Goal: Task Accomplishment & Management: Use online tool/utility

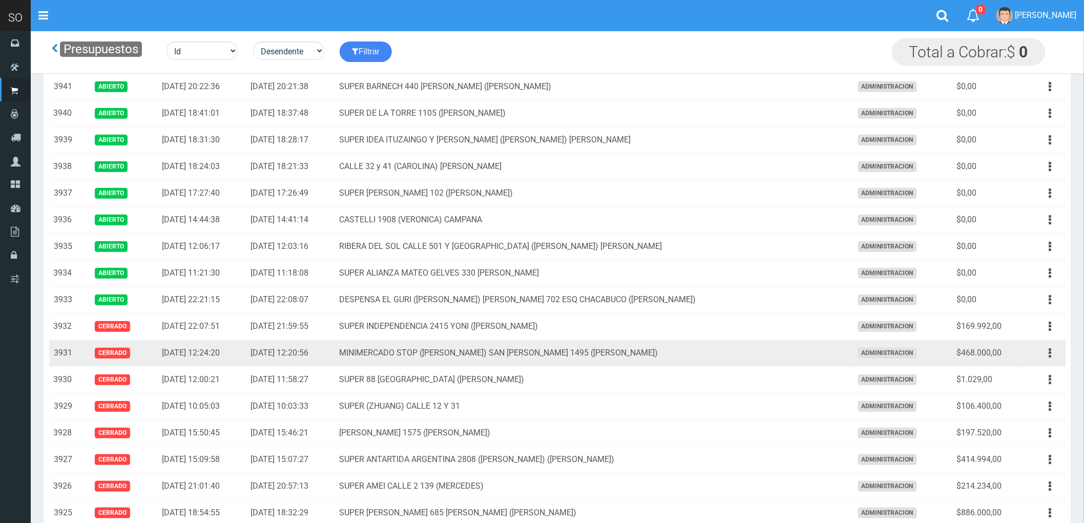
scroll to position [171, 0]
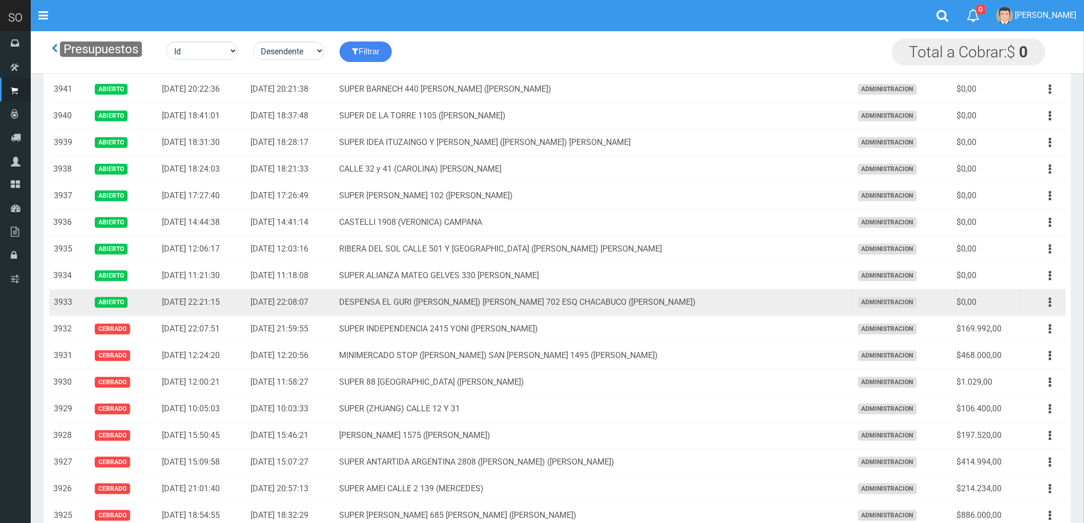
drag, startPoint x: 770, startPoint y: 294, endPoint x: 773, endPoint y: 298, distance: 5.5
click at [770, 293] on td "DESPENSA EL GURI ([PERSON_NAME]) [PERSON_NAME] 702 ESQ CHACABUCO ([PERSON_NAME])" at bounding box center [593, 303] width 514 height 27
click at [1050, 304] on icon "button" at bounding box center [1051, 303] width 3 height 18
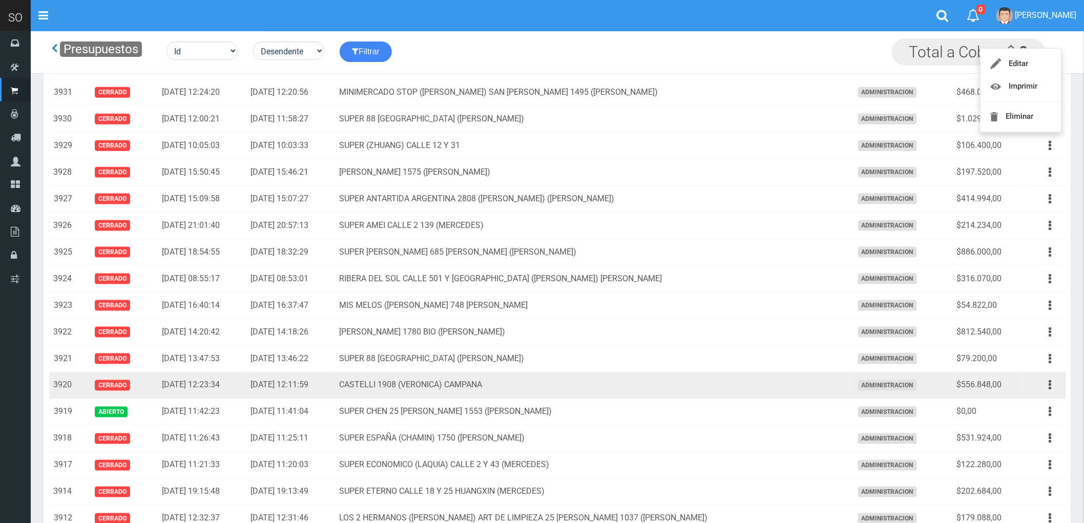
scroll to position [455, 0]
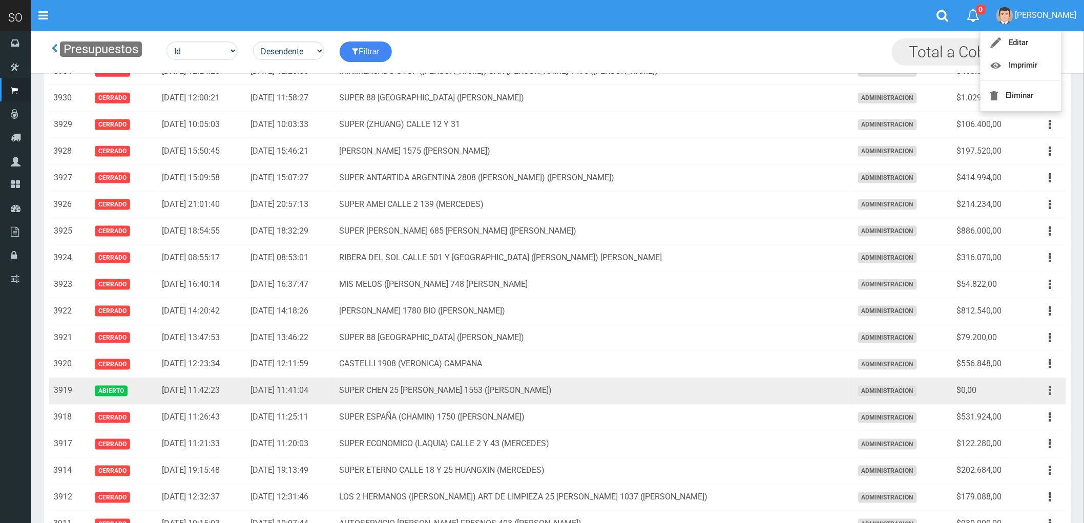
click at [1051, 395] on icon "button" at bounding box center [1051, 391] width 3 height 18
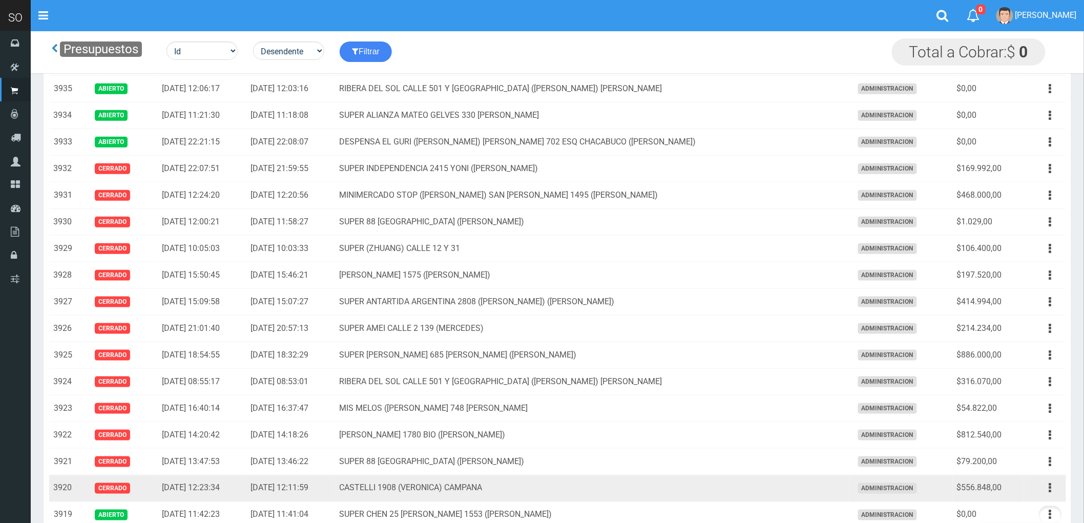
scroll to position [284, 0]
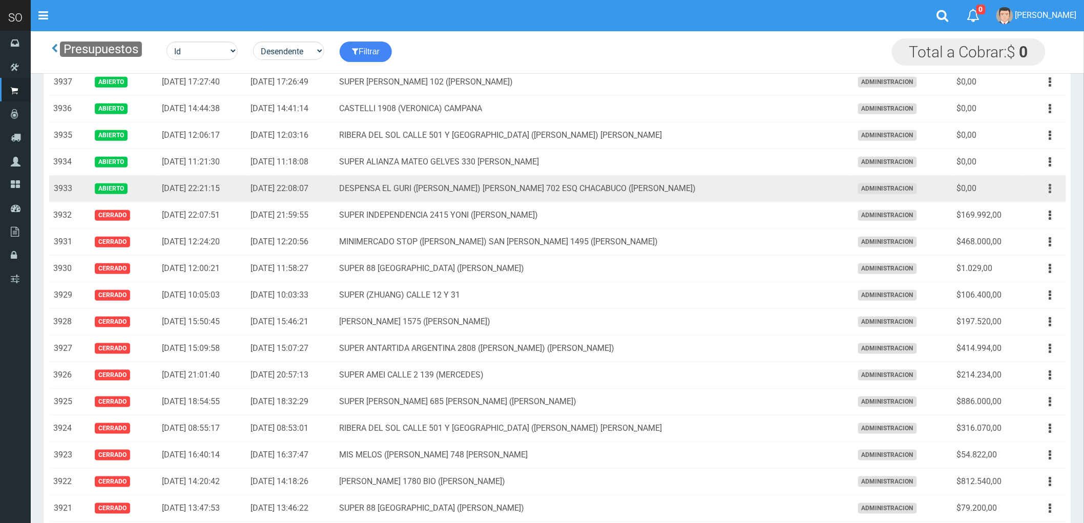
click at [1051, 188] on icon "button" at bounding box center [1051, 189] width 3 height 18
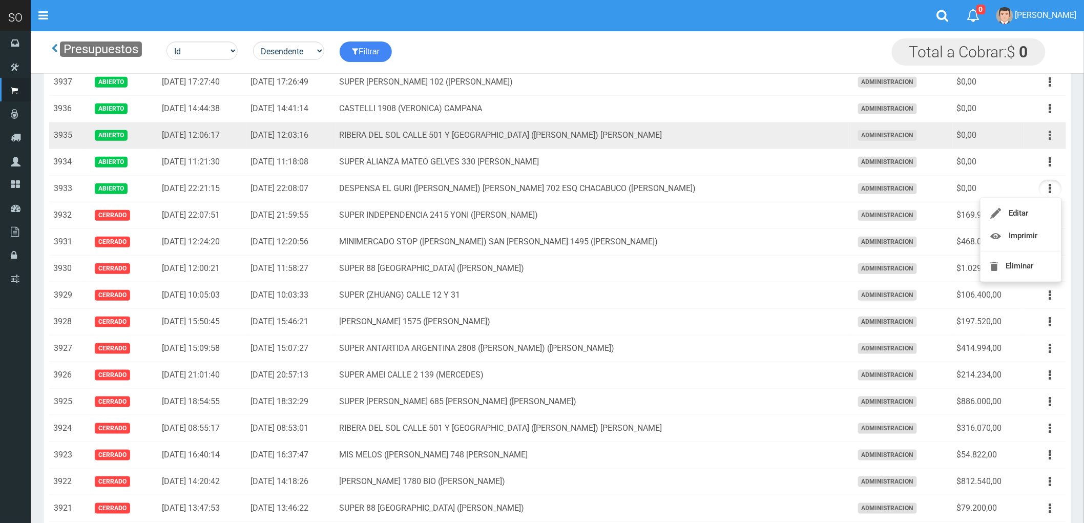
click at [1048, 140] on button "button" at bounding box center [1050, 136] width 23 height 18
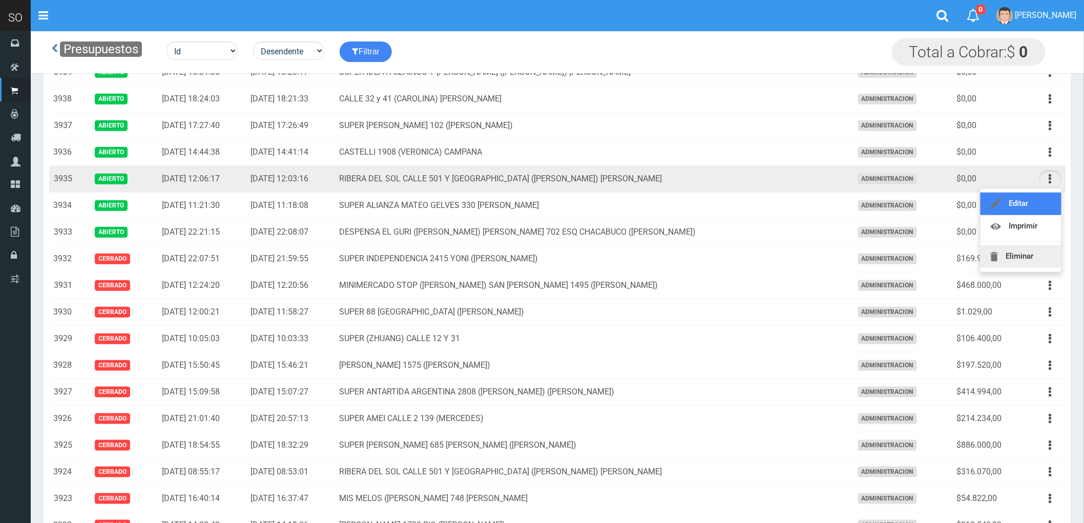
scroll to position [228, 0]
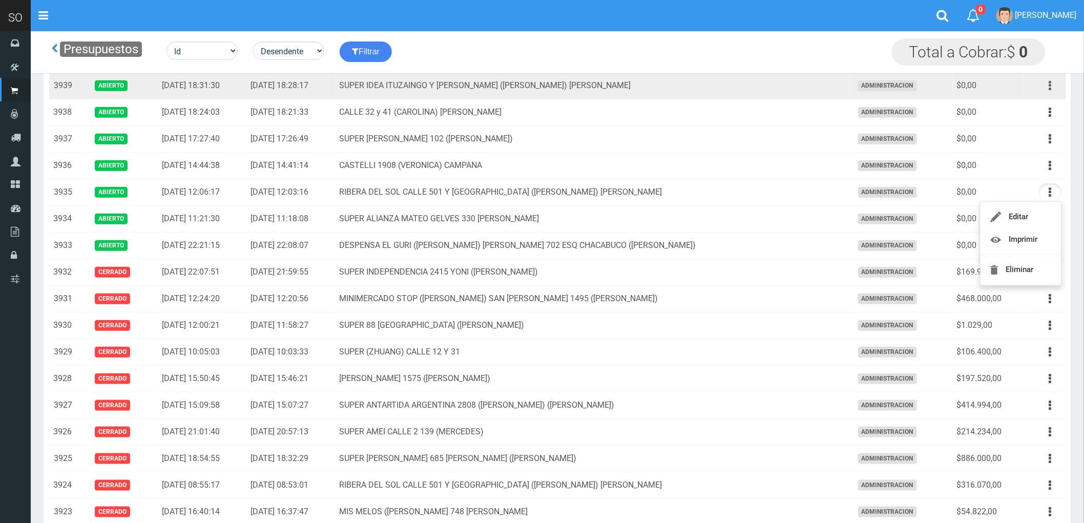
click at [1050, 85] on icon "button" at bounding box center [1051, 86] width 3 height 18
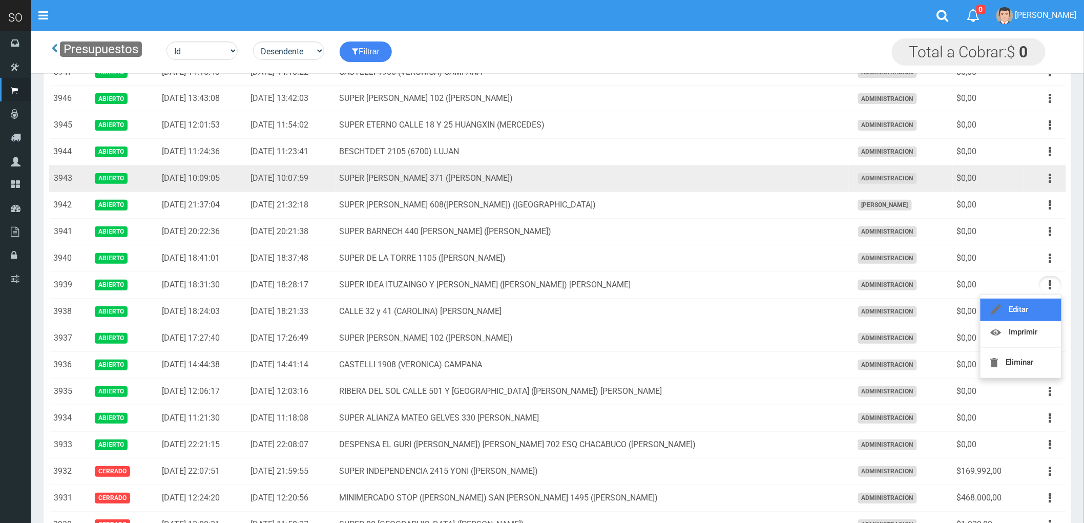
scroll to position [0, 0]
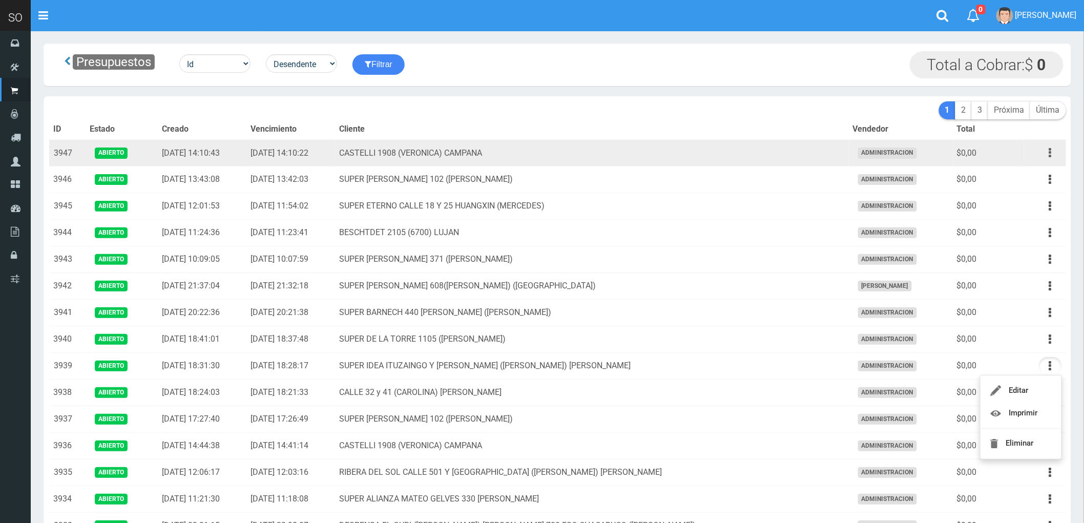
click at [1054, 155] on button "button" at bounding box center [1050, 153] width 23 height 18
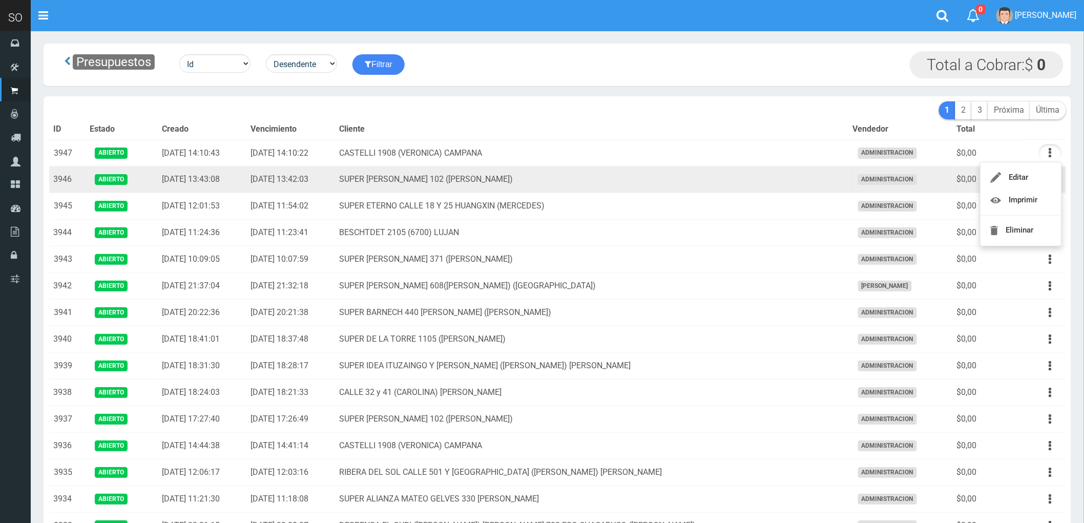
click at [812, 175] on td "SUPER PERRONE 102 (CAMPANA)" at bounding box center [593, 180] width 514 height 27
click at [1052, 179] on icon "button" at bounding box center [1051, 180] width 3 height 18
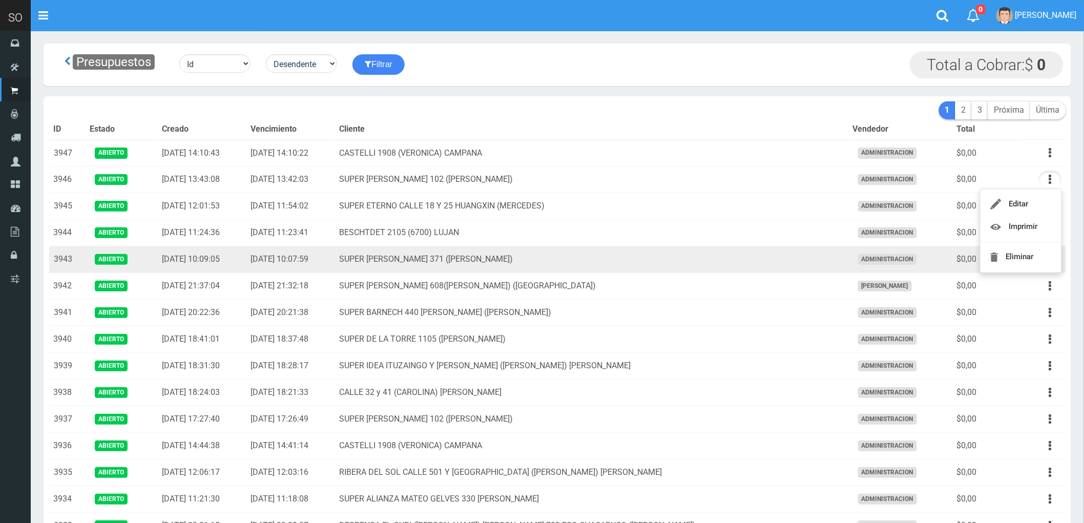
click at [762, 259] on td "SUPER [PERSON_NAME] 371 ([PERSON_NAME])" at bounding box center [593, 260] width 514 height 27
click at [1052, 260] on icon "button" at bounding box center [1051, 260] width 3 height 18
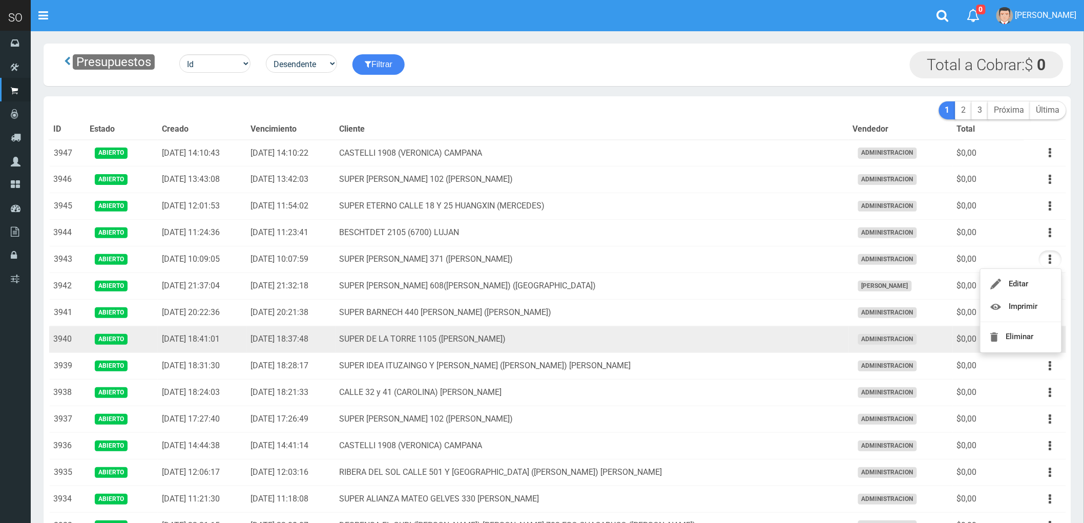
click at [749, 346] on td "SUPER DE LA TORRE 1105 (ZARATE)" at bounding box center [593, 339] width 514 height 27
click at [1050, 340] on icon "button" at bounding box center [1051, 340] width 3 height 18
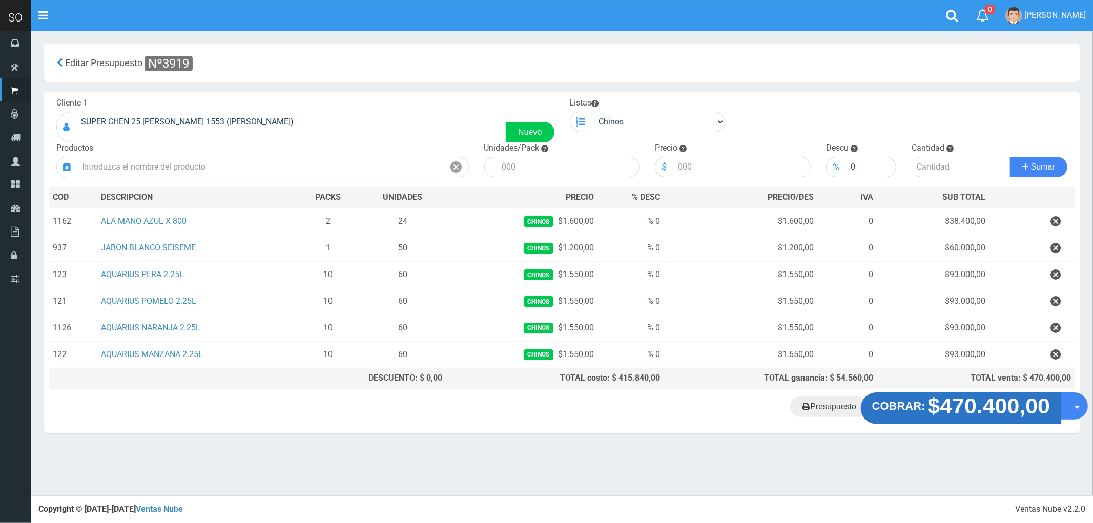
click at [991, 411] on strong "$470.400,00" at bounding box center [989, 406] width 122 height 24
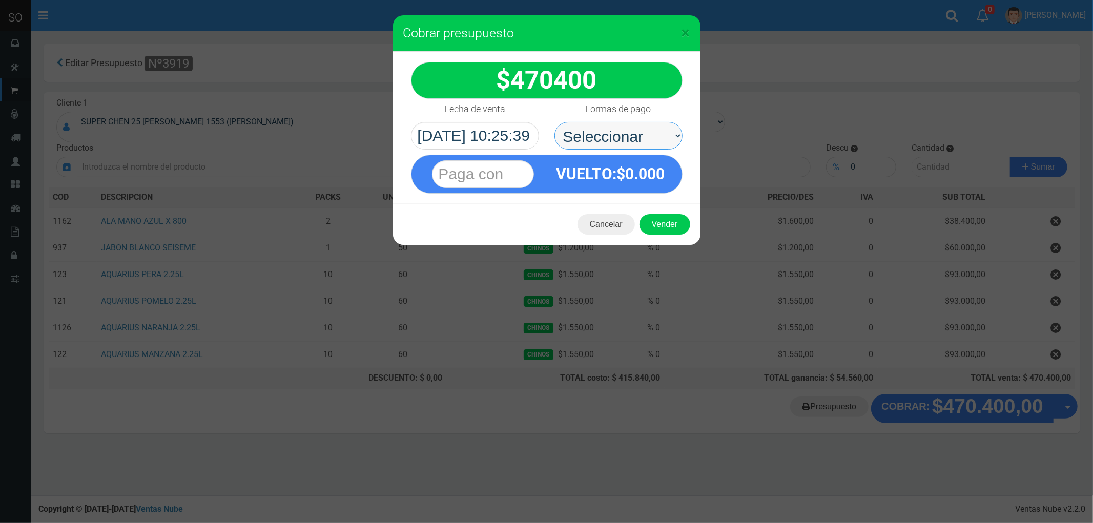
click at [592, 126] on select "Seleccionar Efectivo Tarjeta de Crédito Depósito Débito" at bounding box center [619, 136] width 128 height 28
select select "Efectivo"
click at [555, 122] on select "Seleccionar Efectivo Tarjeta de Crédito Depósito Débito" at bounding box center [619, 136] width 128 height 28
click at [663, 225] on button "Vender" at bounding box center [665, 224] width 51 height 20
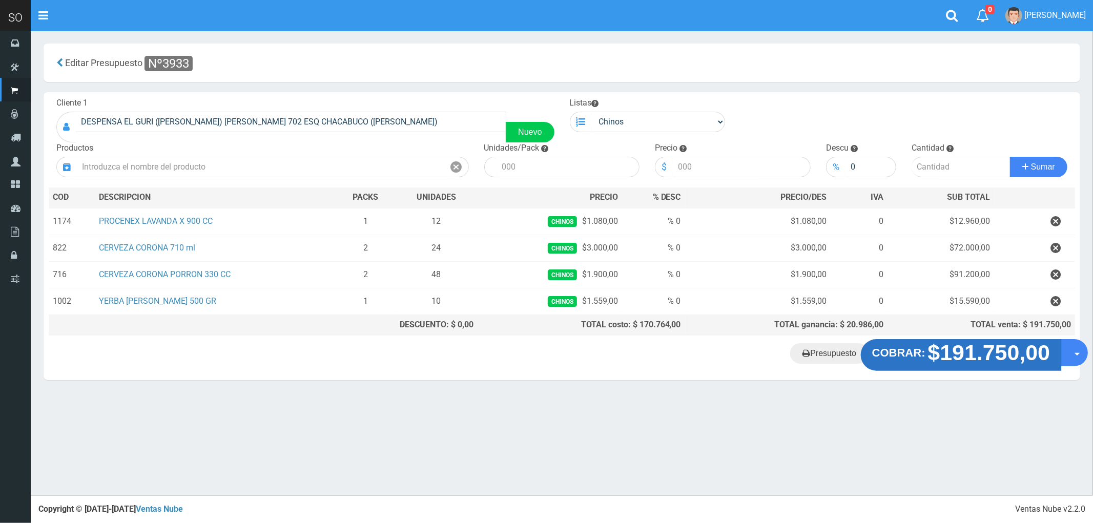
click at [975, 362] on strong "$191.750,00" at bounding box center [989, 353] width 122 height 24
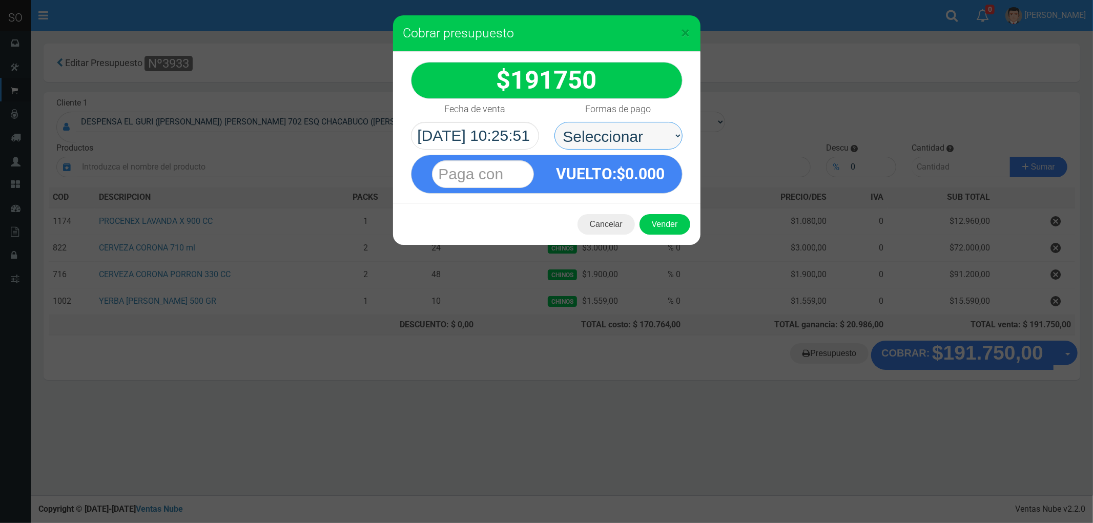
click at [610, 135] on select "Seleccionar Efectivo Tarjeta de Crédito Depósito Débito" at bounding box center [619, 136] width 128 height 28
select select "Efectivo"
click at [555, 122] on select "Seleccionar Efectivo Tarjeta de Crédito Depósito Débito" at bounding box center [619, 136] width 128 height 28
click at [662, 227] on button "Vender" at bounding box center [665, 224] width 51 height 20
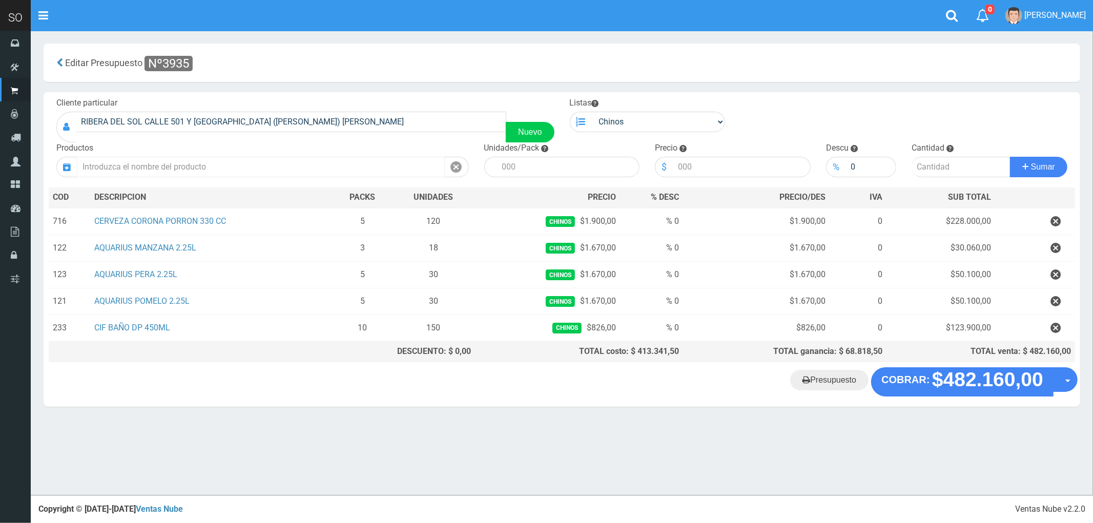
click at [138, 167] on input "text" at bounding box center [261, 167] width 368 height 20
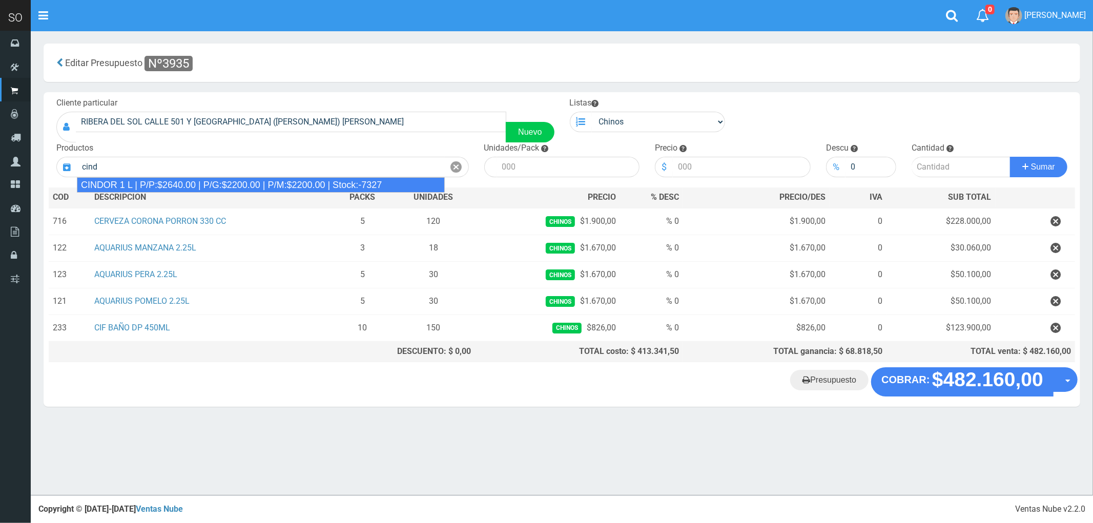
click at [154, 183] on div "CINDOR 1 L | P/P:$2640.00 | P/G:$2200.00 | P/M:$2200.00 | Stock:-7327" at bounding box center [261, 184] width 368 height 15
type input "CINDOR 1 L | P/P:$2640.00 | P/G:$2200.00 | P/M:$2200.00 | Stock:-7327"
type input "12"
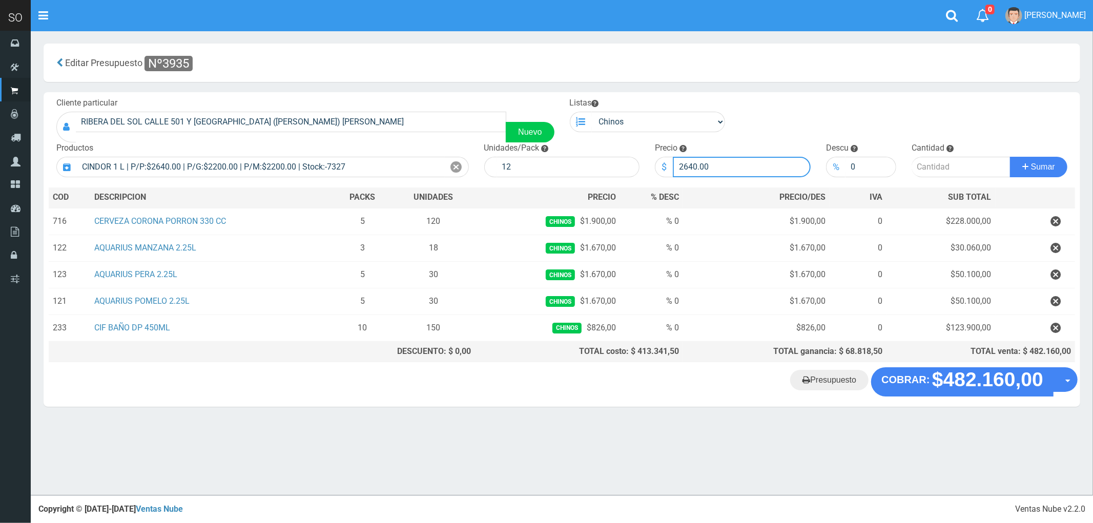
drag, startPoint x: 705, startPoint y: 168, endPoint x: 661, endPoint y: 165, distance: 44.2
click at [661, 165] on div "$ 2640.00" at bounding box center [733, 167] width 156 height 20
type input "2500"
click at [934, 170] on input "number" at bounding box center [961, 167] width 99 height 20
type input "5"
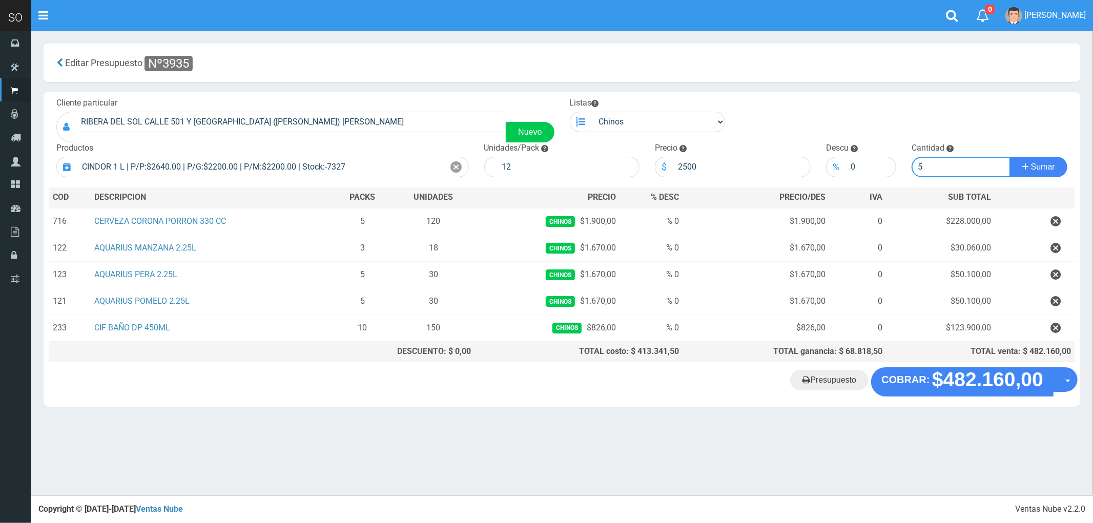
click at [1010, 157] on button "Sumar" at bounding box center [1038, 167] width 57 height 20
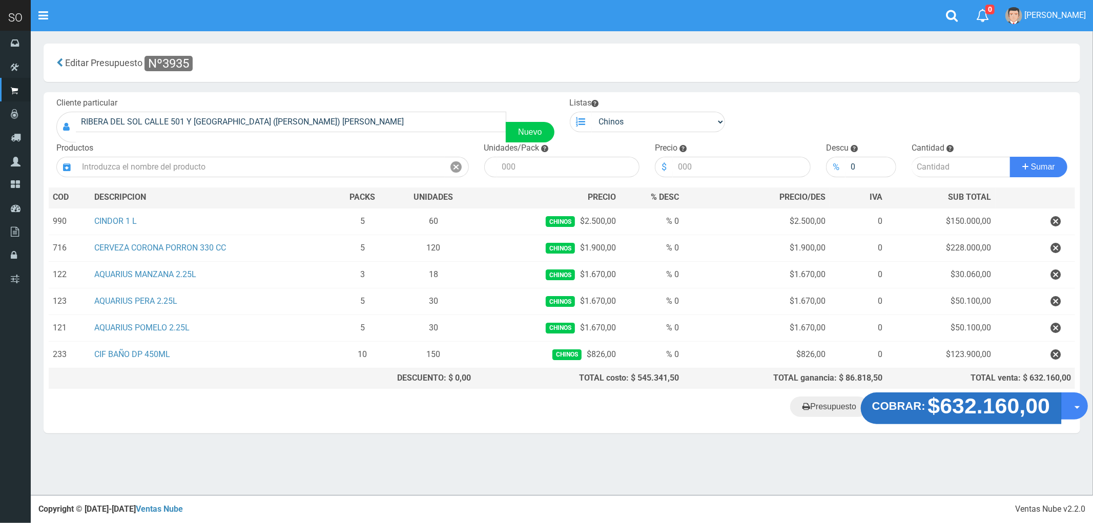
click at [969, 415] on strong "$632.160,00" at bounding box center [989, 406] width 122 height 24
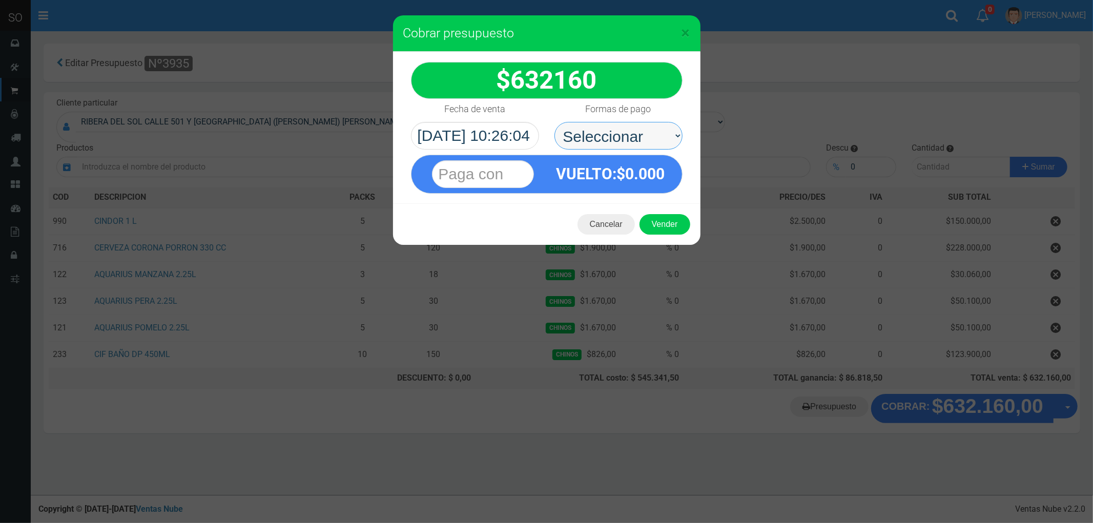
click at [591, 136] on select "Seleccionar Efectivo Tarjeta de Crédito Depósito Débito" at bounding box center [619, 136] width 128 height 28
select select "Efectivo"
click at [555, 122] on select "Seleccionar Efectivo Tarjeta de Crédito Depósito Débito" at bounding box center [619, 136] width 128 height 28
click at [653, 224] on button "Vender" at bounding box center [665, 224] width 51 height 20
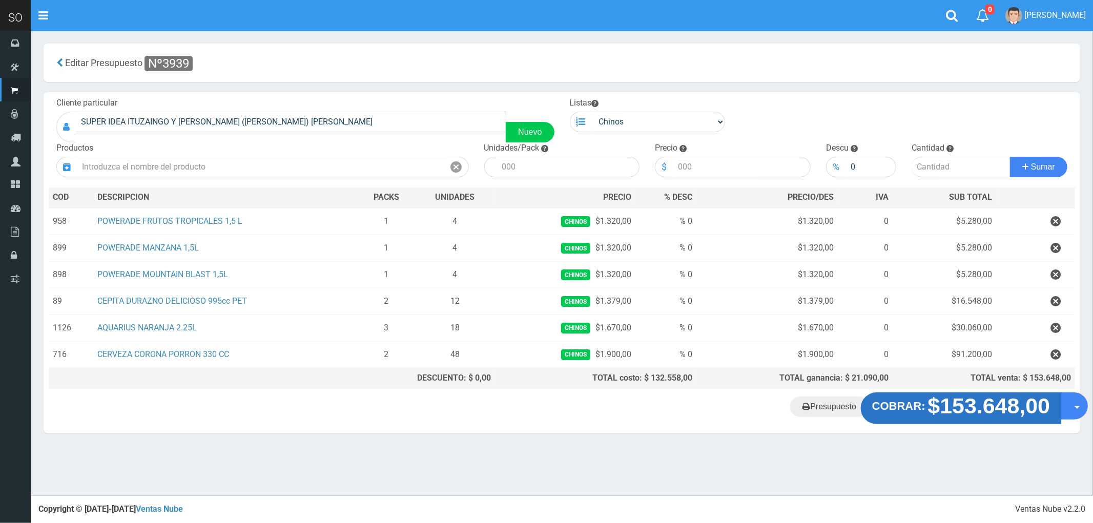
click at [972, 410] on strong "$153.648,00" at bounding box center [989, 406] width 122 height 24
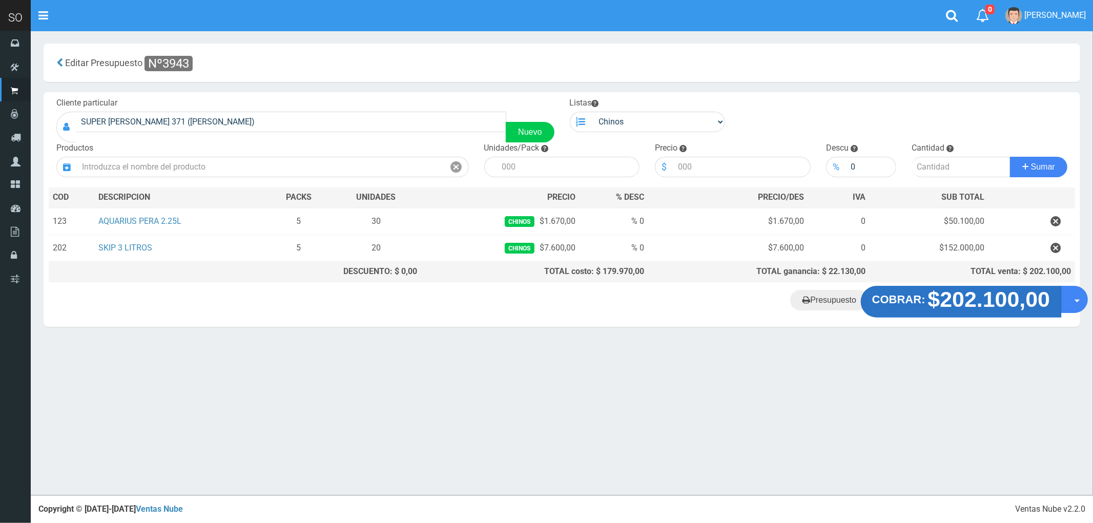
click at [961, 298] on strong "$202.100,00" at bounding box center [989, 300] width 122 height 24
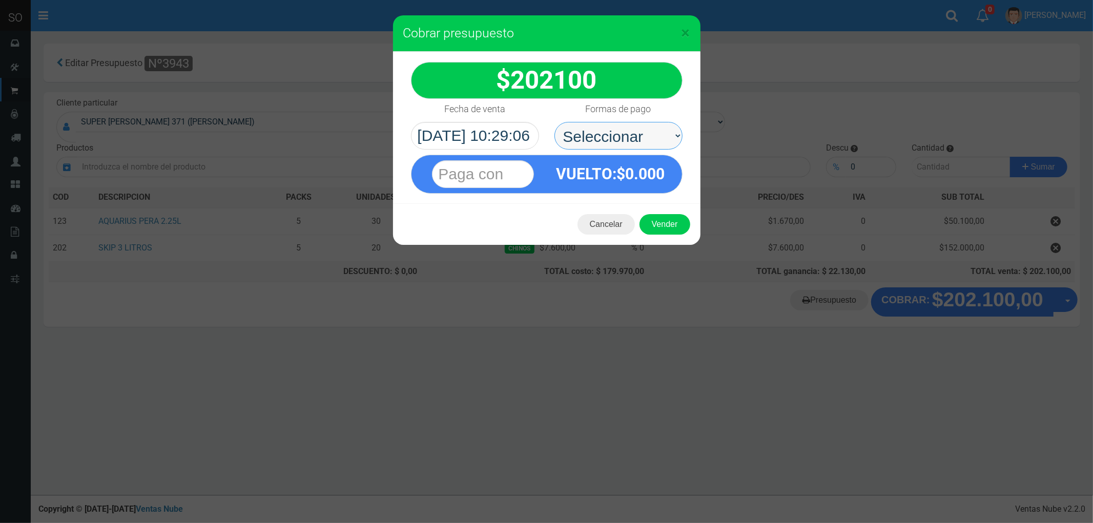
click at [598, 137] on select "Seleccionar Efectivo Tarjeta de Crédito Depósito Débito" at bounding box center [619, 136] width 128 height 28
select select "Efectivo"
click at [555, 122] on select "Seleccionar Efectivo Tarjeta de Crédito Depósito Débito" at bounding box center [619, 136] width 128 height 28
click at [663, 220] on button "Vender" at bounding box center [665, 224] width 51 height 20
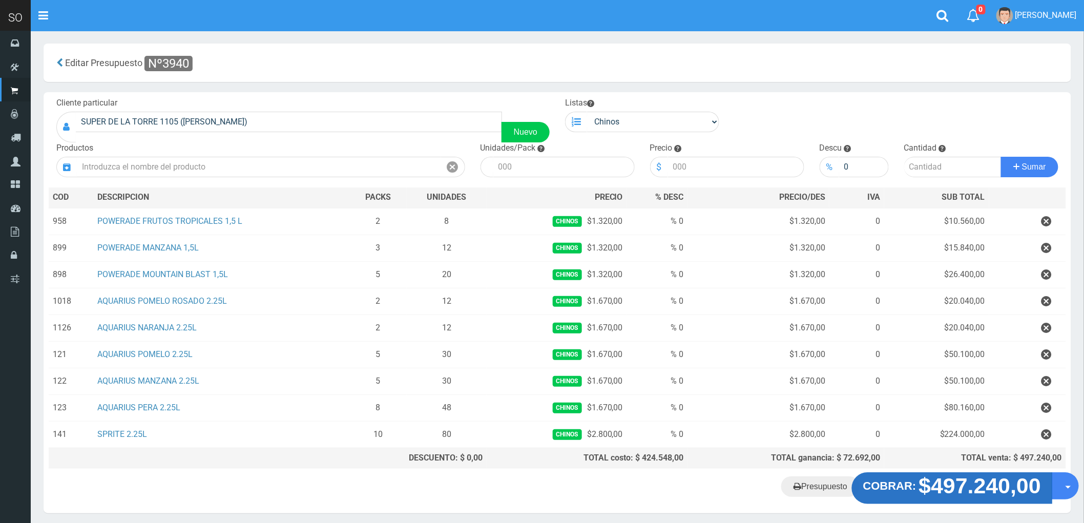
click at [955, 490] on strong "$497.240,00" at bounding box center [980, 486] width 122 height 24
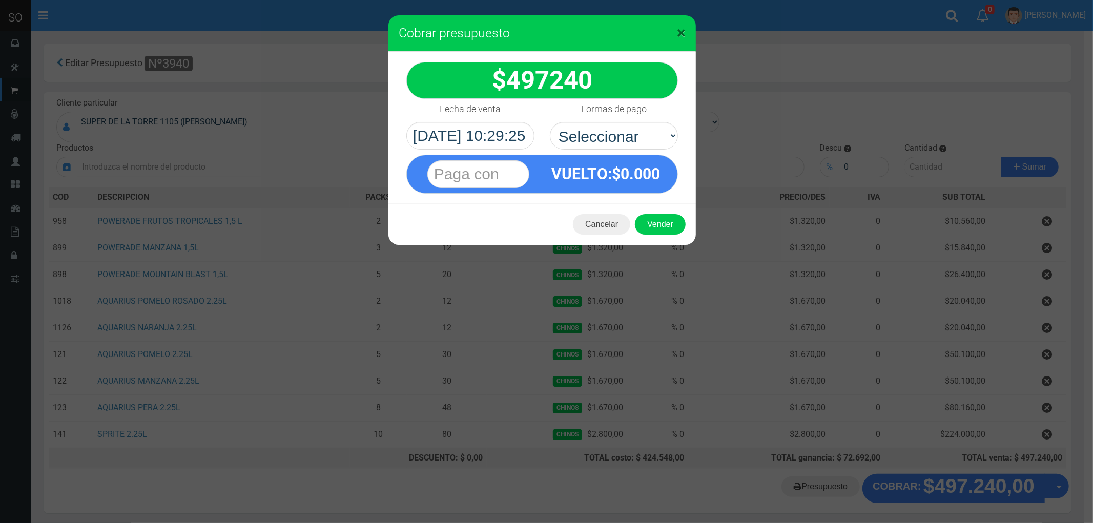
click at [679, 33] on span "×" at bounding box center [681, 32] width 9 height 19
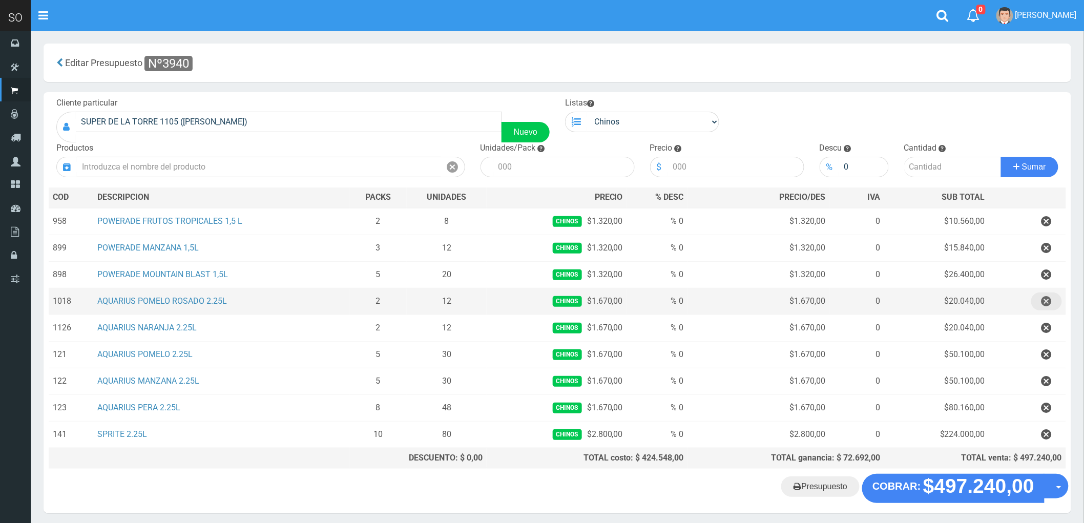
click at [1046, 303] on icon "button" at bounding box center [1047, 302] width 10 height 18
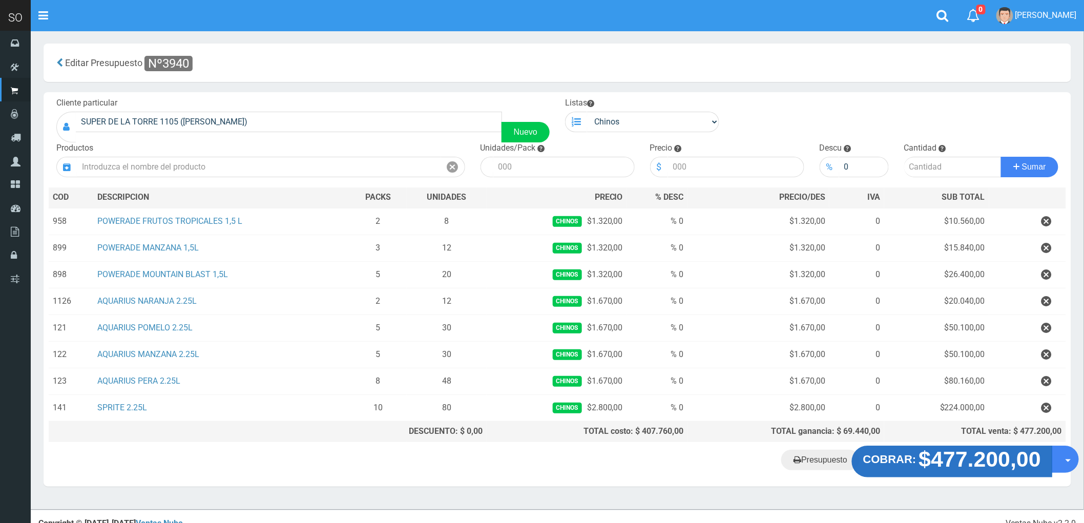
click at [970, 464] on strong "$477.200,00" at bounding box center [980, 459] width 122 height 24
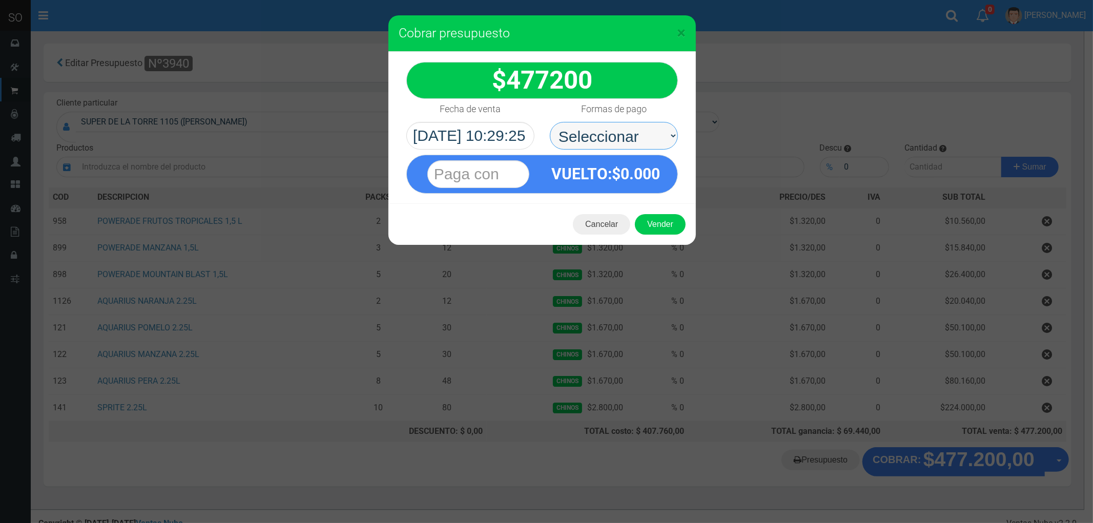
drag, startPoint x: 593, startPoint y: 130, endPoint x: 593, endPoint y: 142, distance: 12.3
click at [593, 130] on select "Seleccionar Efectivo Tarjeta de Crédito Depósito Débito" at bounding box center [614, 136] width 128 height 28
select select "Efectivo"
click at [550, 122] on select "Seleccionar Efectivo Tarjeta de Crédito Depósito Débito" at bounding box center [614, 136] width 128 height 28
drag, startPoint x: 656, startPoint y: 217, endPoint x: 661, endPoint y: 228, distance: 11.9
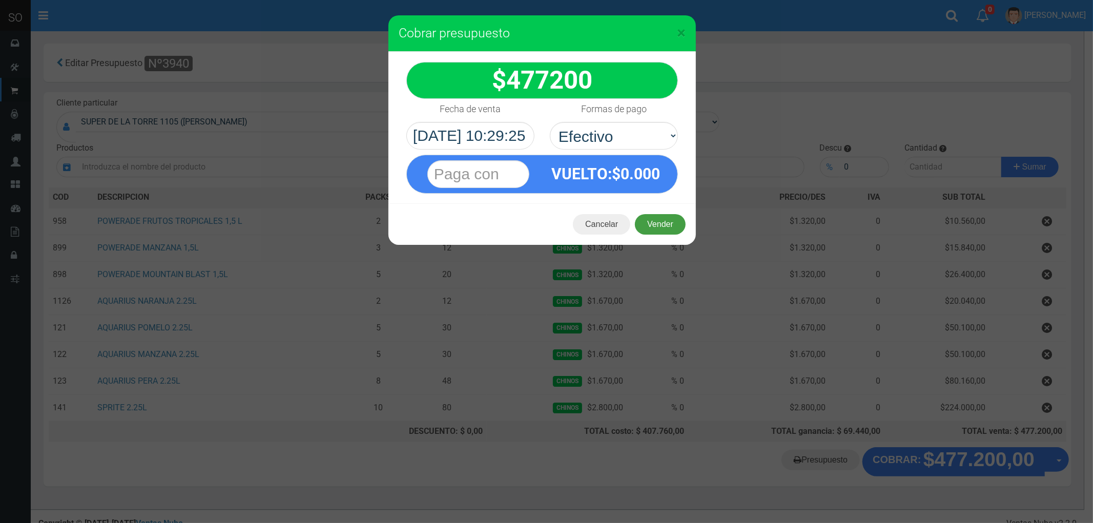
click at [658, 223] on button "Vender" at bounding box center [660, 224] width 51 height 20
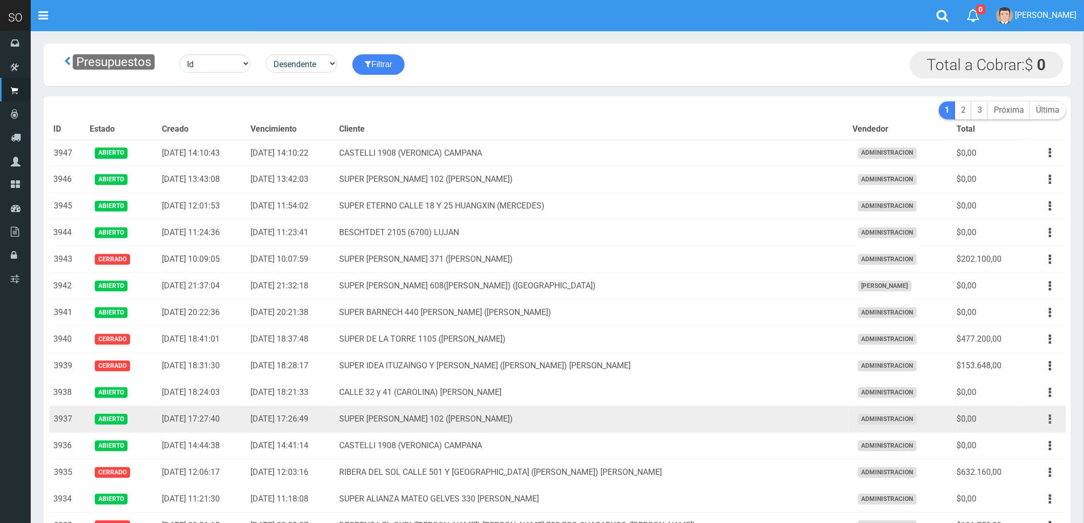
click at [1050, 421] on icon "button" at bounding box center [1051, 419] width 3 height 18
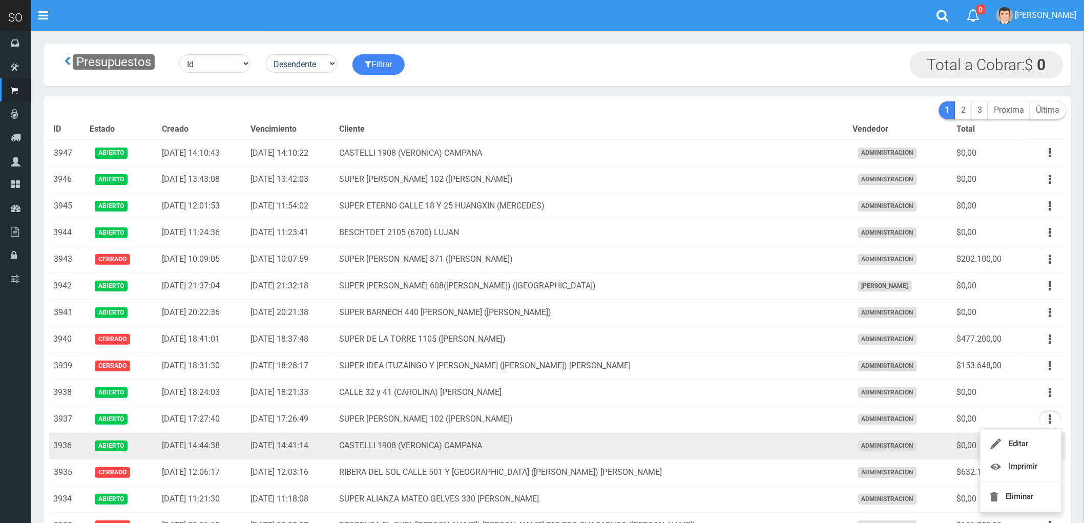
click at [723, 456] on td "CASTELLI 1908 (VERONICA) CAMPANA" at bounding box center [593, 446] width 514 height 27
click at [1051, 448] on icon "button" at bounding box center [1051, 446] width 3 height 18
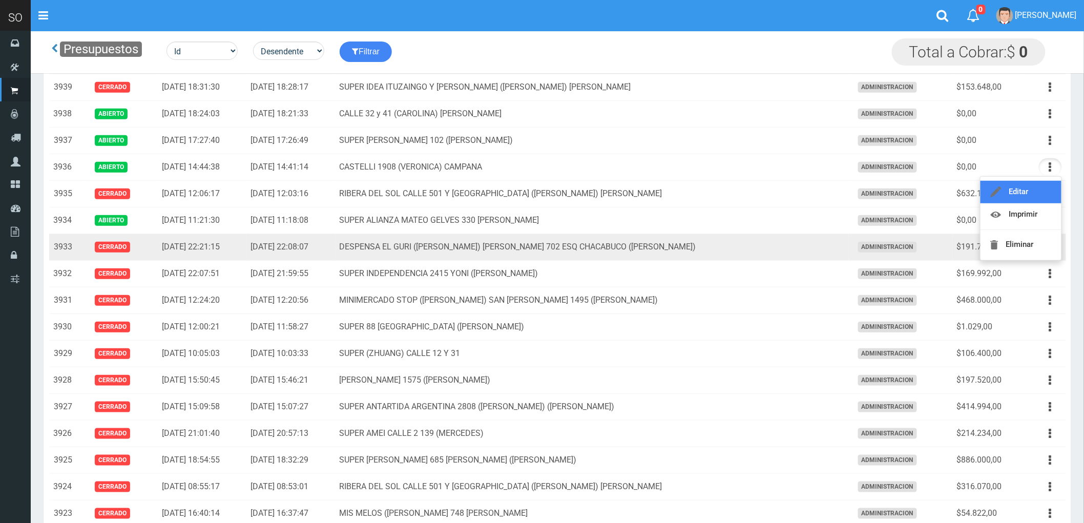
scroll to position [228, 0]
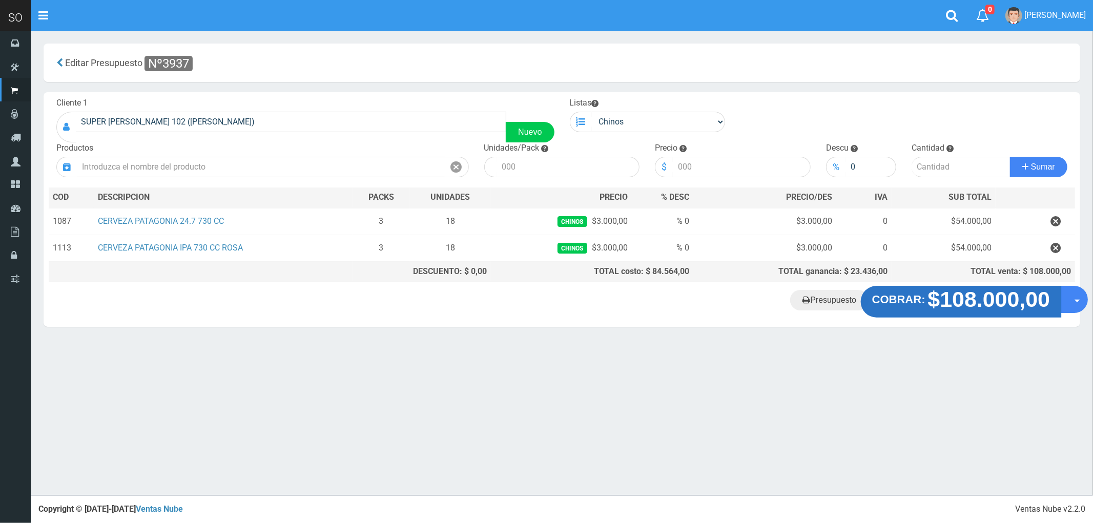
click at [962, 296] on strong "$108.000,00" at bounding box center [989, 300] width 122 height 24
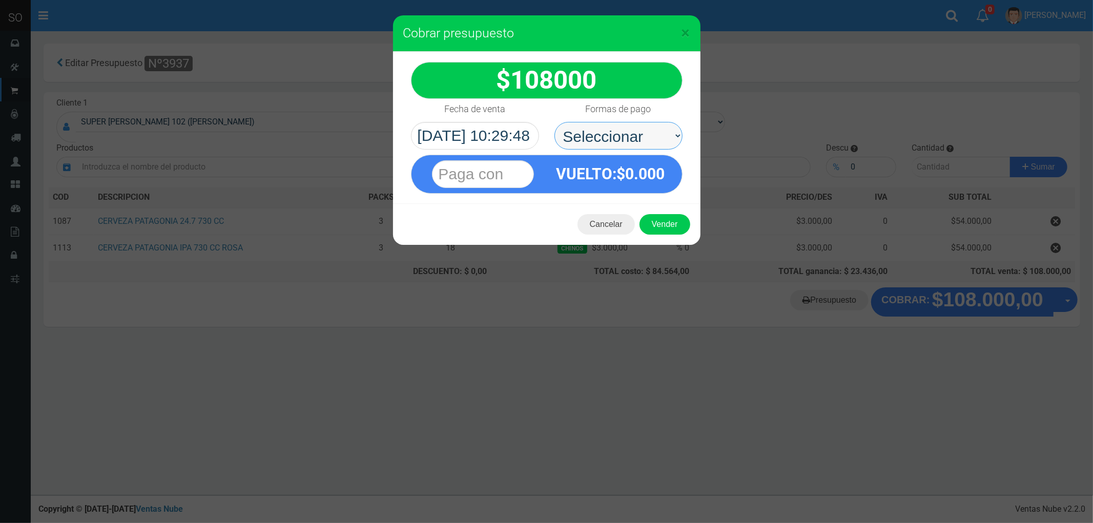
drag, startPoint x: 591, startPoint y: 127, endPoint x: 592, endPoint y: 135, distance: 8.8
click at [591, 127] on select "Seleccionar Efectivo Tarjeta de Crédito Depósito Débito" at bounding box center [619, 136] width 128 height 28
select select "Efectivo"
click at [555, 122] on select "Seleccionar Efectivo Tarjeta de Crédito Depósito Débito" at bounding box center [619, 136] width 128 height 28
click at [665, 228] on button "Vender" at bounding box center [665, 224] width 51 height 20
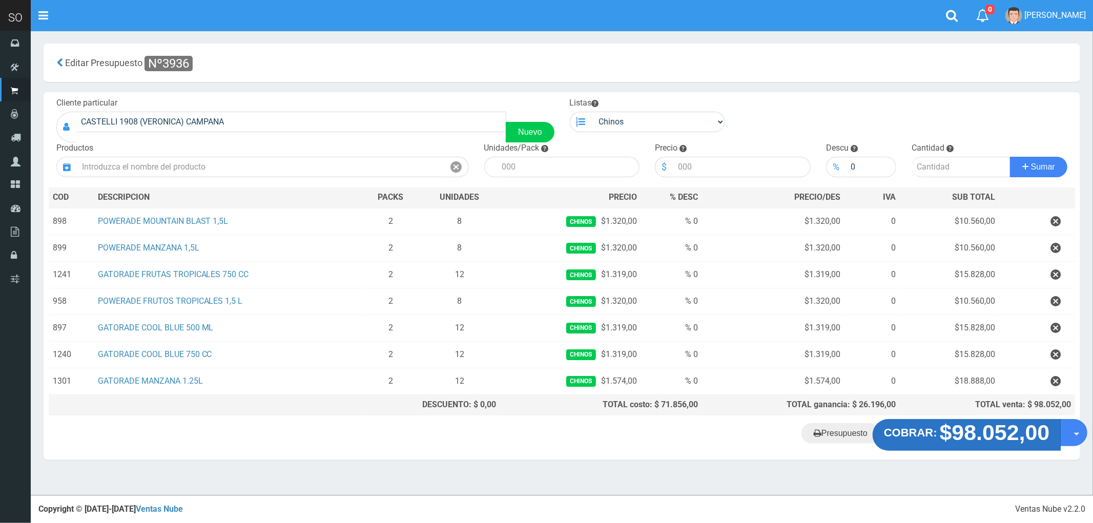
click at [976, 428] on strong "$98.052,00" at bounding box center [995, 433] width 110 height 24
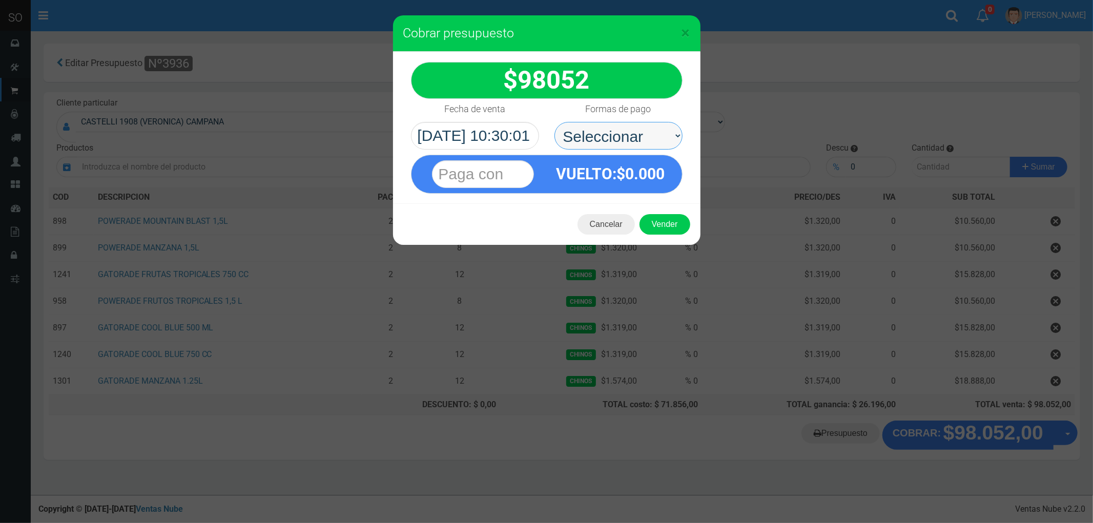
click at [596, 134] on select "Seleccionar Efectivo Tarjeta de Crédito Depósito Débito" at bounding box center [619, 136] width 128 height 28
select select "Efectivo"
click at [555, 122] on select "Seleccionar Efectivo Tarjeta de Crédito Depósito Débito" at bounding box center [619, 136] width 128 height 28
click at [679, 232] on button "Vender" at bounding box center [665, 224] width 51 height 20
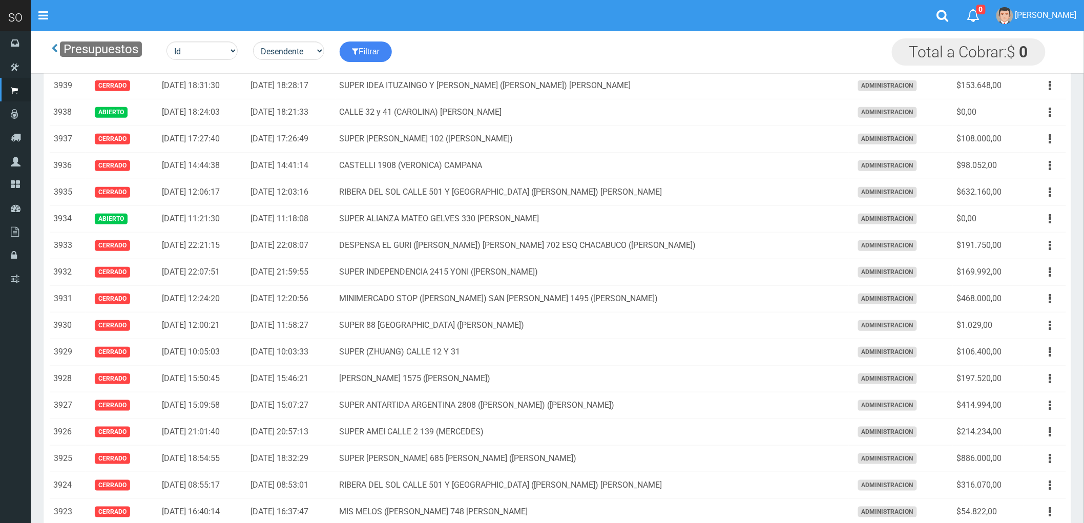
scroll to position [171, 0]
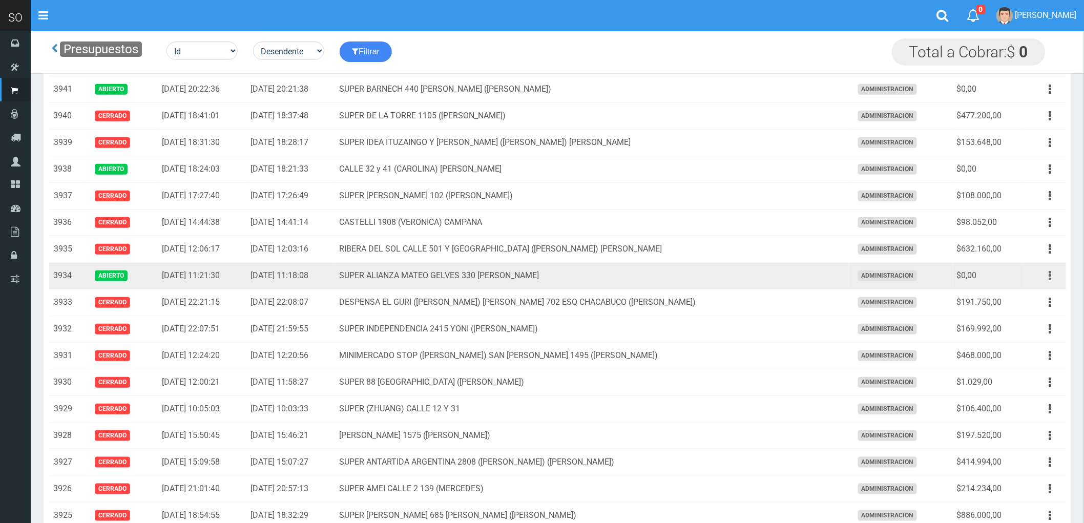
click at [1051, 277] on icon "button" at bounding box center [1051, 276] width 3 height 18
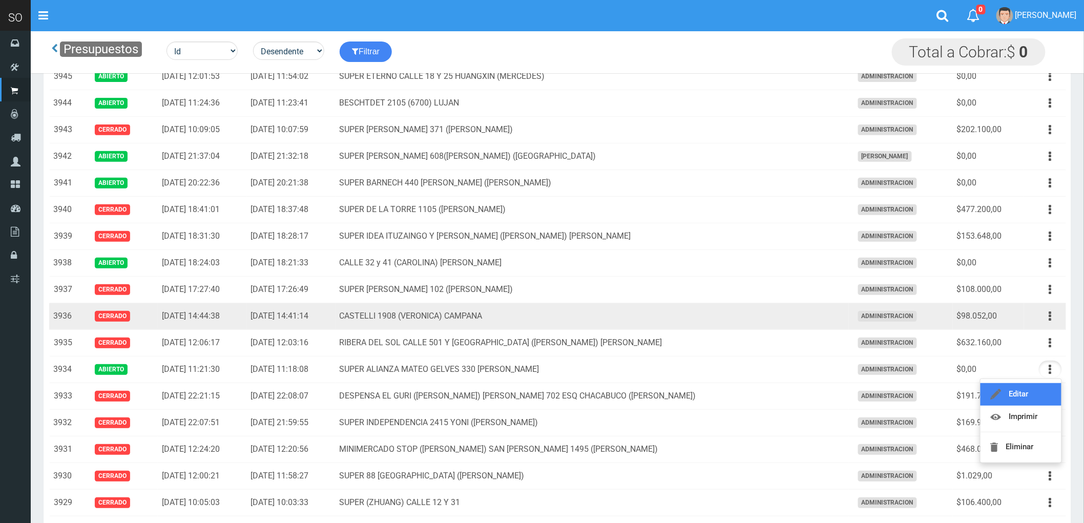
scroll to position [57, 0]
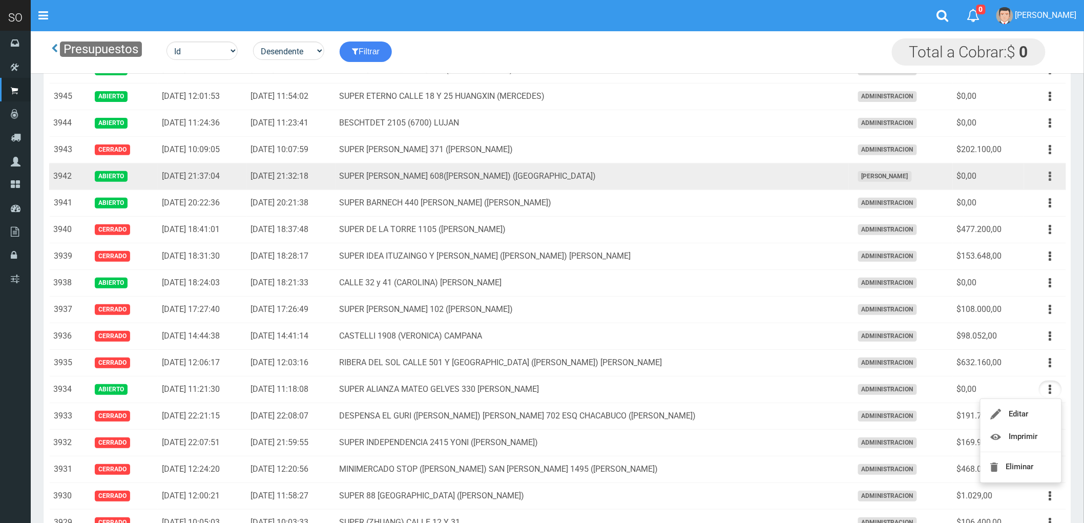
click at [1048, 177] on button "button" at bounding box center [1050, 177] width 23 height 18
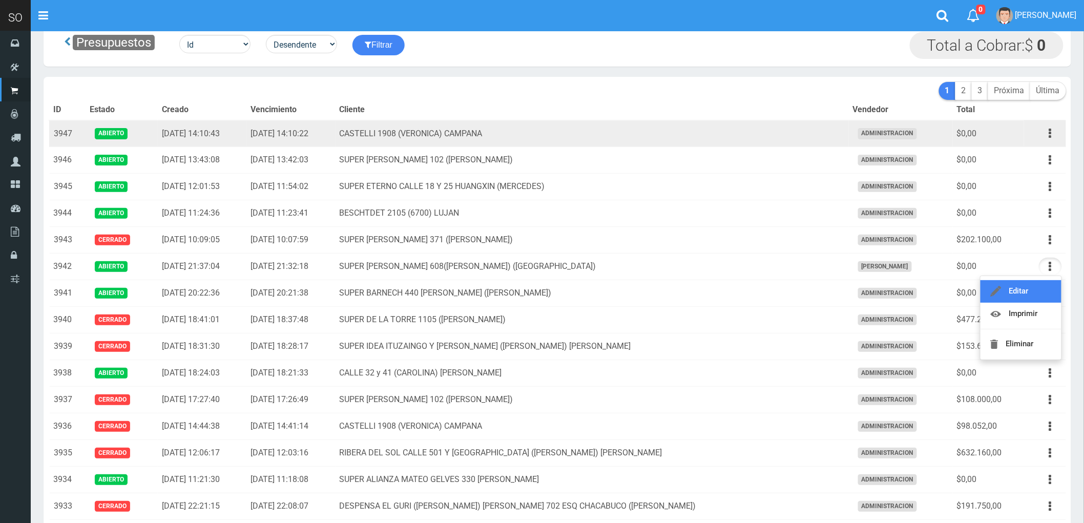
scroll to position [0, 0]
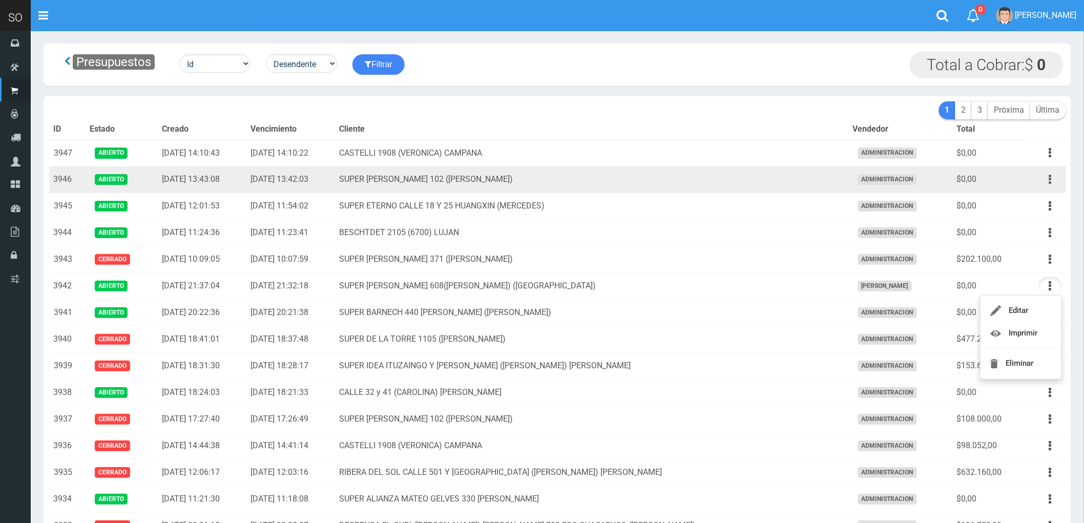
click at [1050, 180] on icon "button" at bounding box center [1051, 180] width 3 height 18
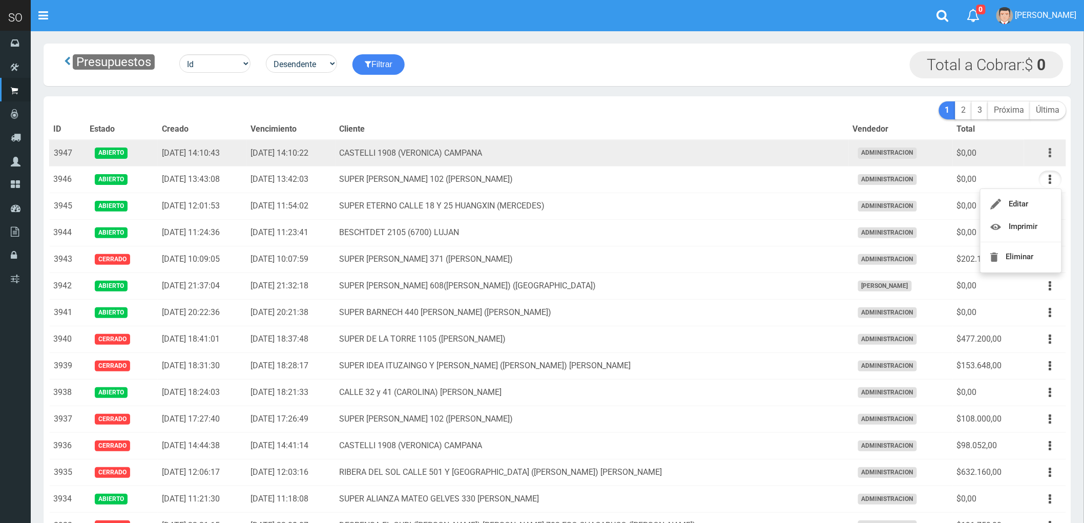
click at [1050, 155] on icon "button" at bounding box center [1051, 153] width 3 height 18
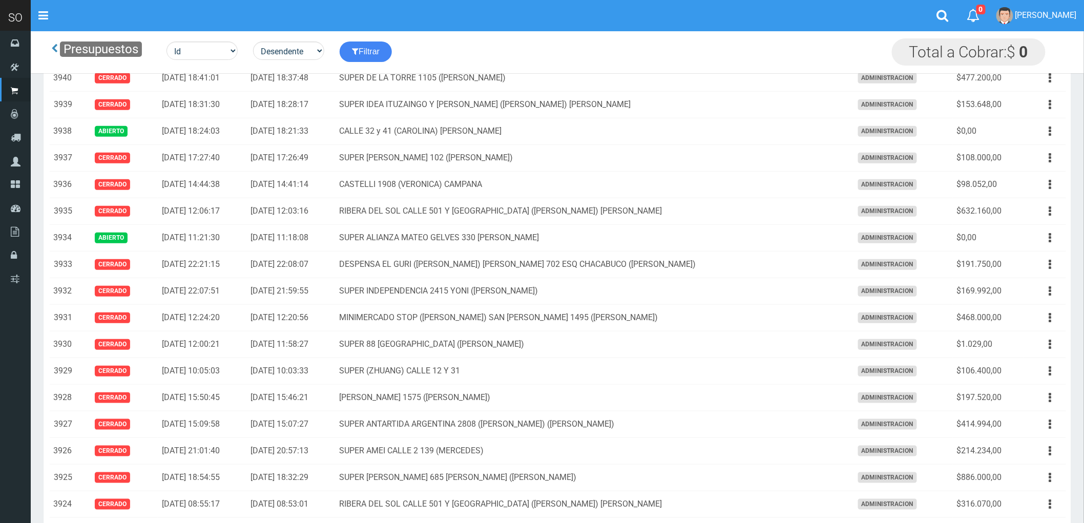
scroll to position [171, 0]
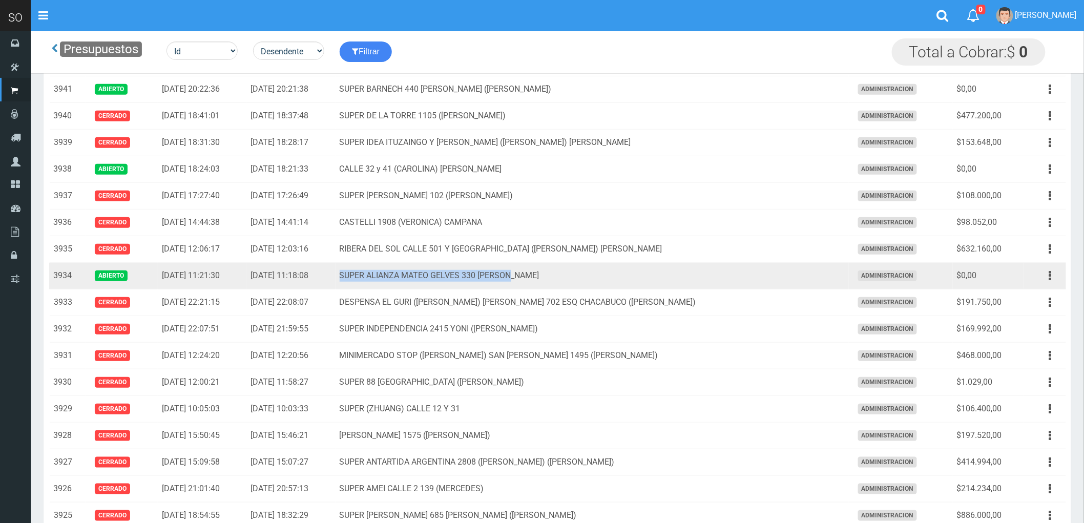
drag, startPoint x: 634, startPoint y: 283, endPoint x: 400, endPoint y: 281, distance: 233.7
click at [400, 281] on td "SUPER ALIANZA MATEO GELVES 330 ESCOBAR" at bounding box center [593, 276] width 514 height 27
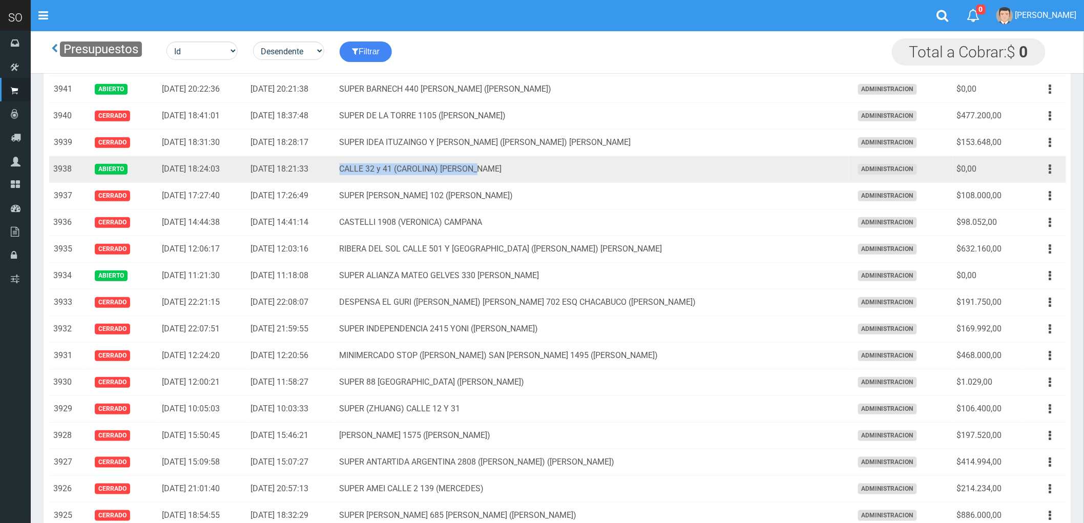
drag, startPoint x: 405, startPoint y: 171, endPoint x: 618, endPoint y: 177, distance: 212.8
click at [618, 177] on td "CALLE 32 y 41 (CAROLINA) MERCEDES" at bounding box center [593, 169] width 514 height 27
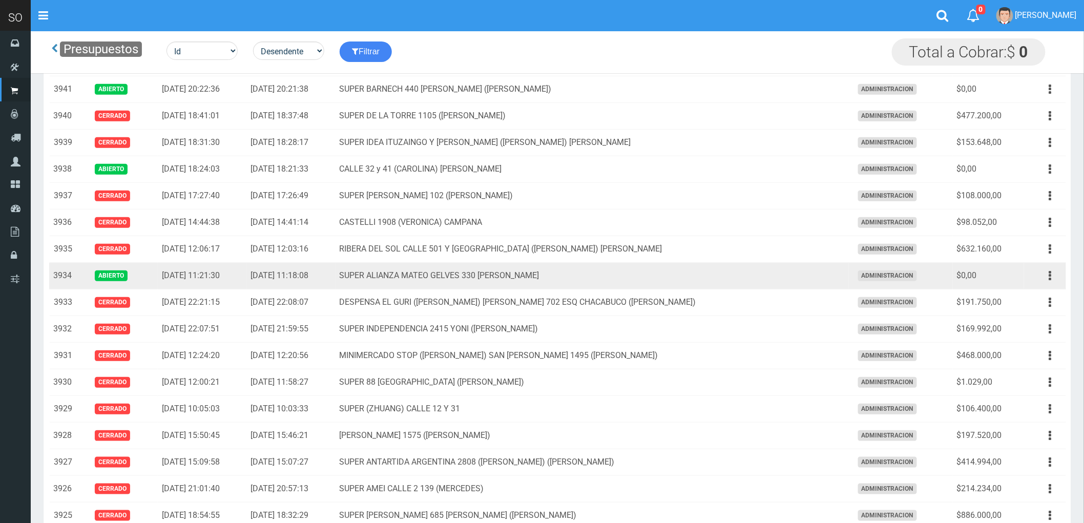
click at [650, 273] on td "SUPER ALIANZA MATEO GELVES 330 ESCOBAR" at bounding box center [593, 276] width 514 height 27
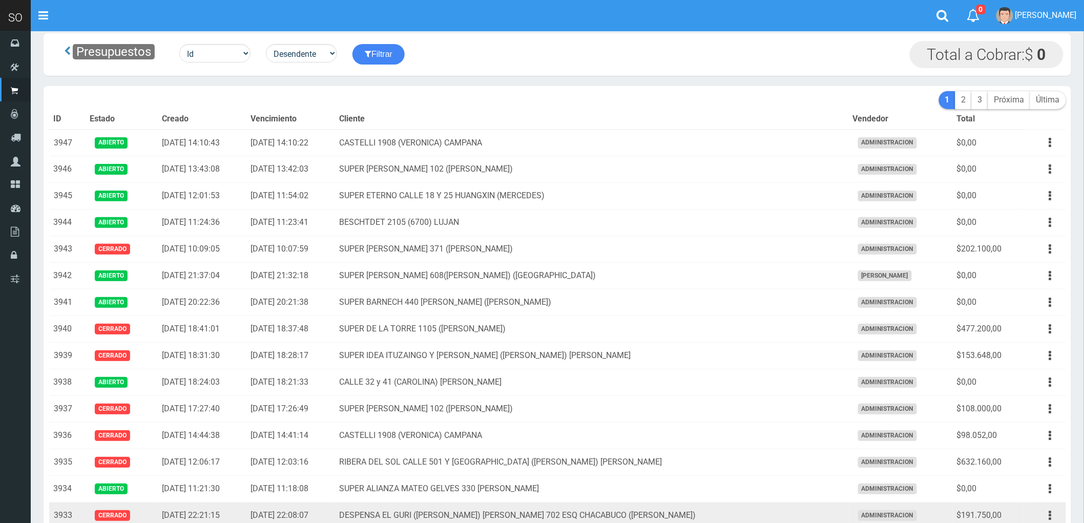
scroll to position [0, 0]
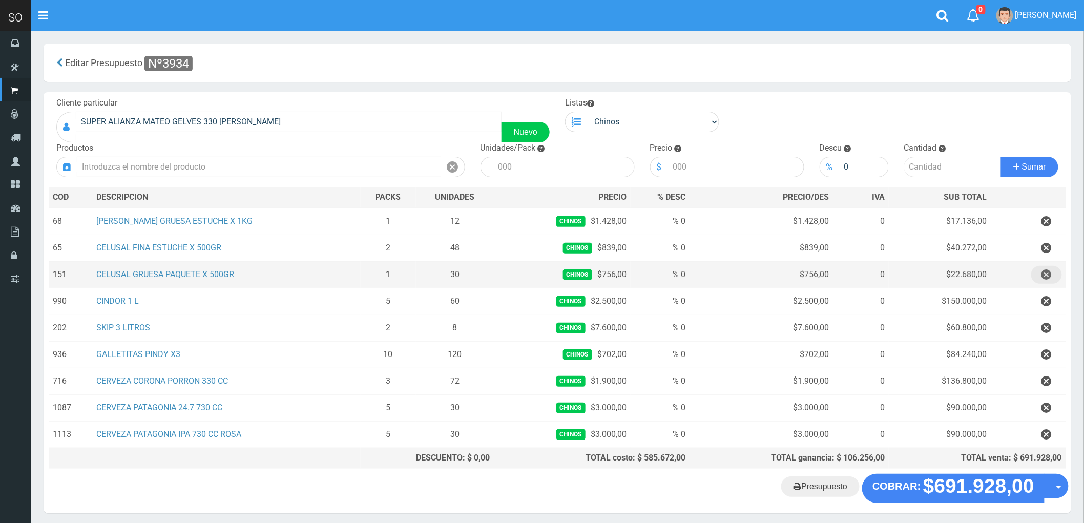
click at [1050, 273] on icon "button" at bounding box center [1047, 275] width 10 height 18
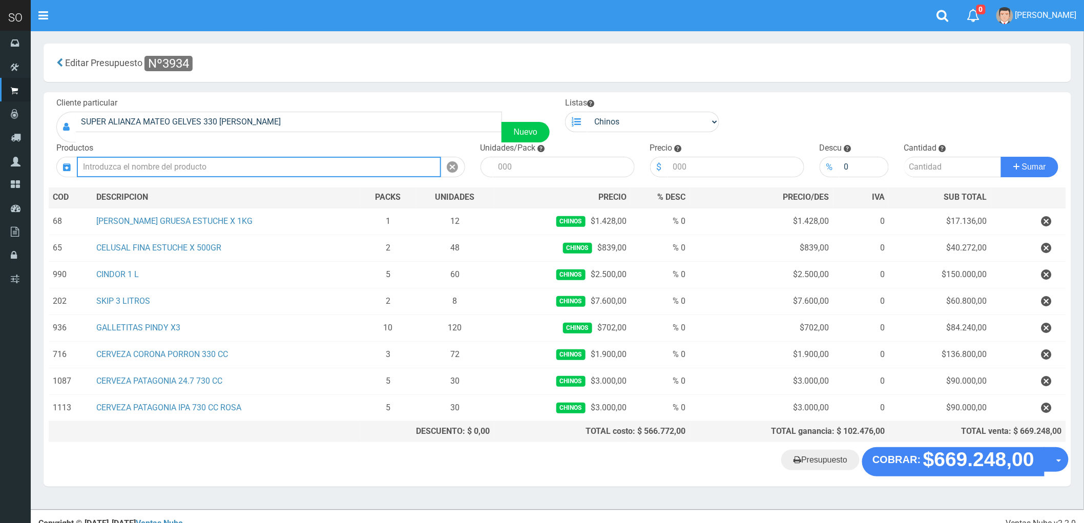
click at [149, 166] on input "text" at bounding box center [259, 167] width 364 height 20
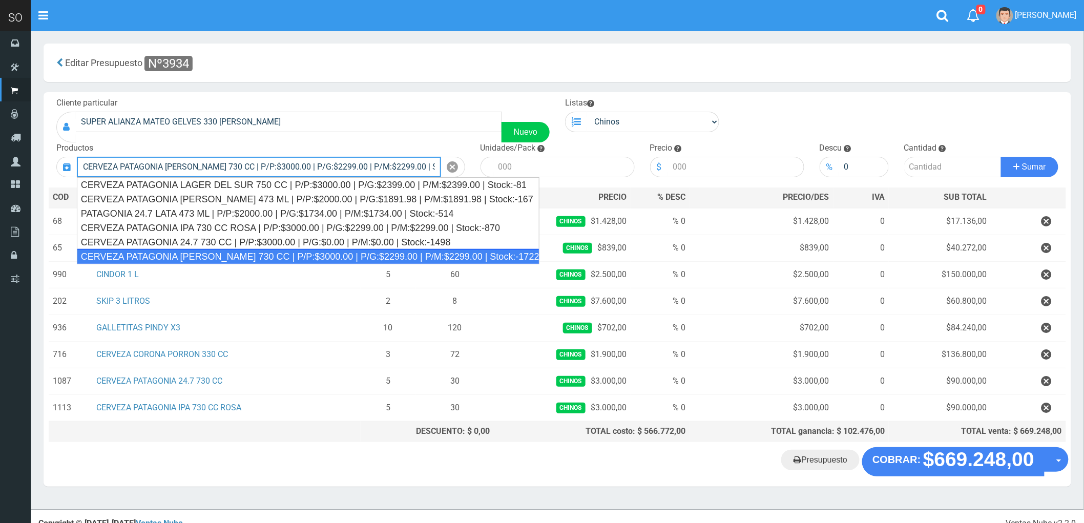
type input "CERVEZA PATAGONIA AMBER LAGER 730 CC | P/P:$3000.00 | P/G:$2299.00 | P/M:$2299.…"
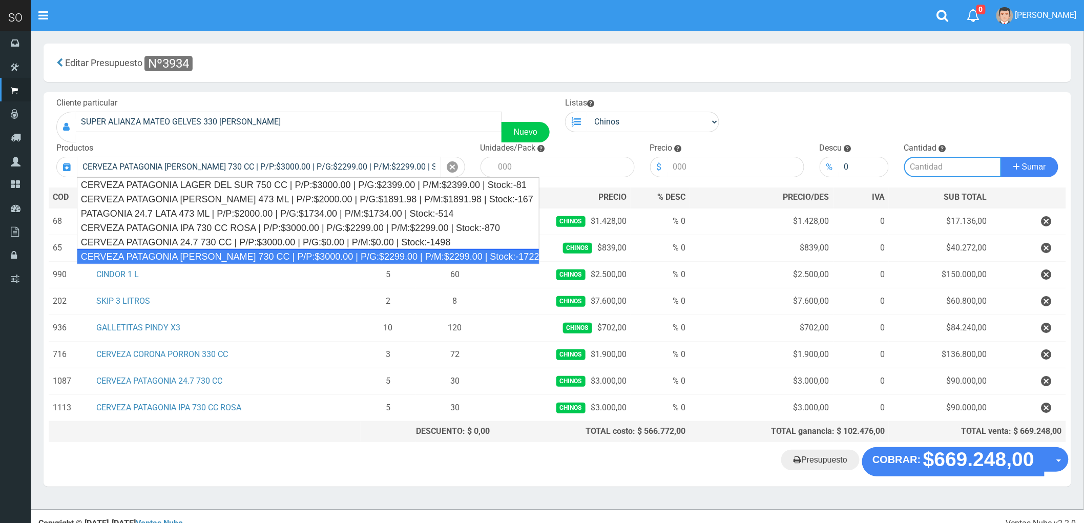
type input "6"
type input "3000.00"
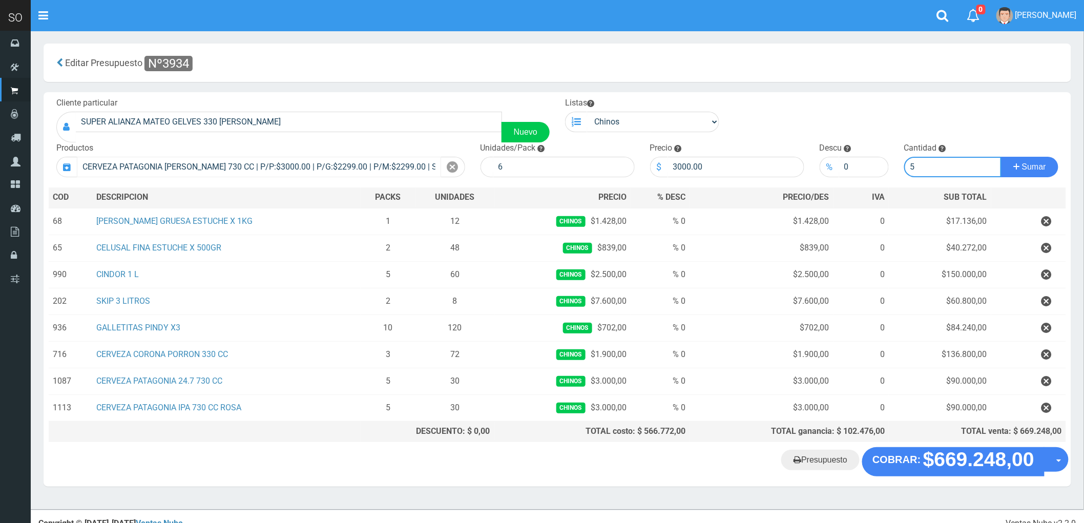
type input "5"
click at [1001, 157] on button "Sumar" at bounding box center [1029, 167] width 57 height 20
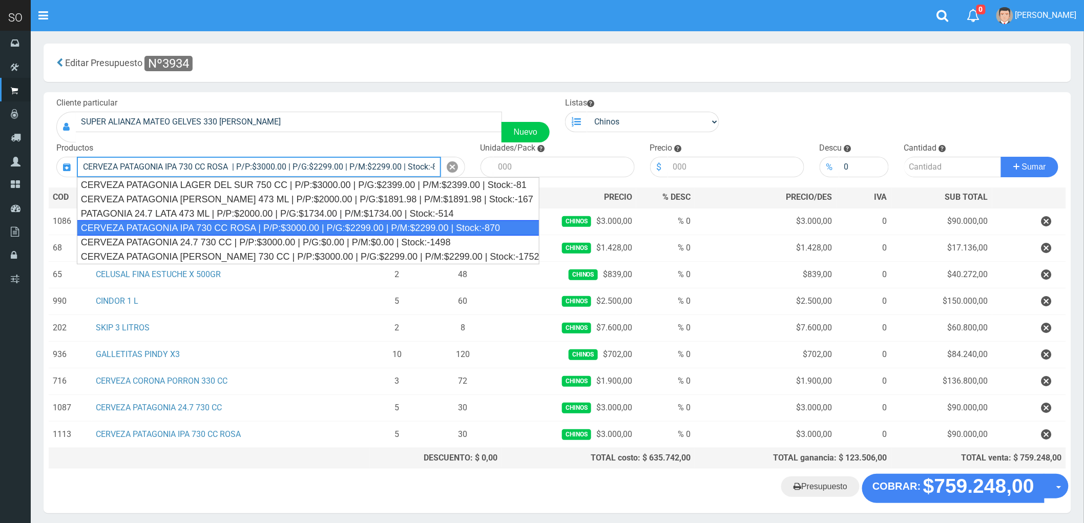
type input "CERVEZA PATAGONIA IPA 730 CC ROSA | P/P:$3000.00 | P/G:$2299.00 | P/M:$2299.00 …"
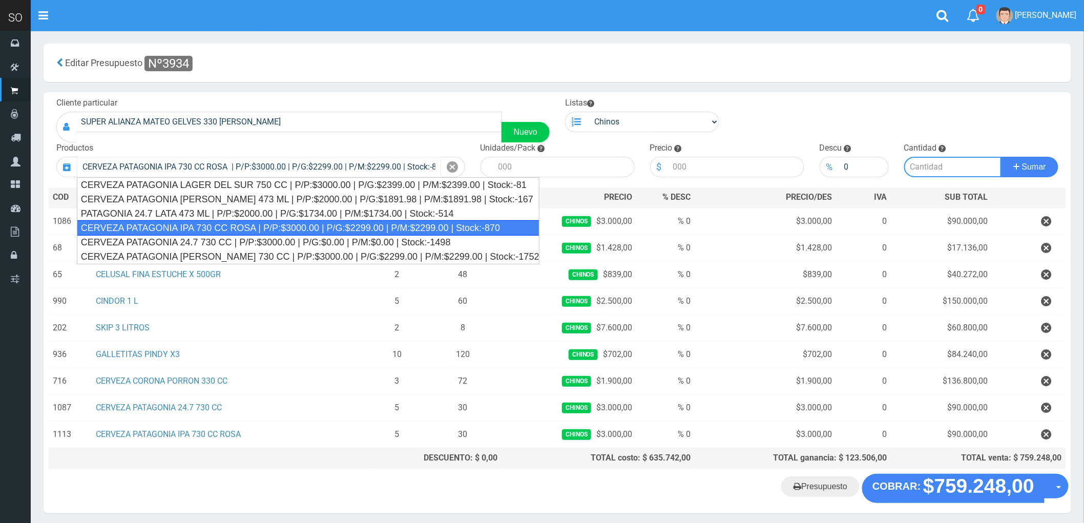
type input "6"
type input "3000.00"
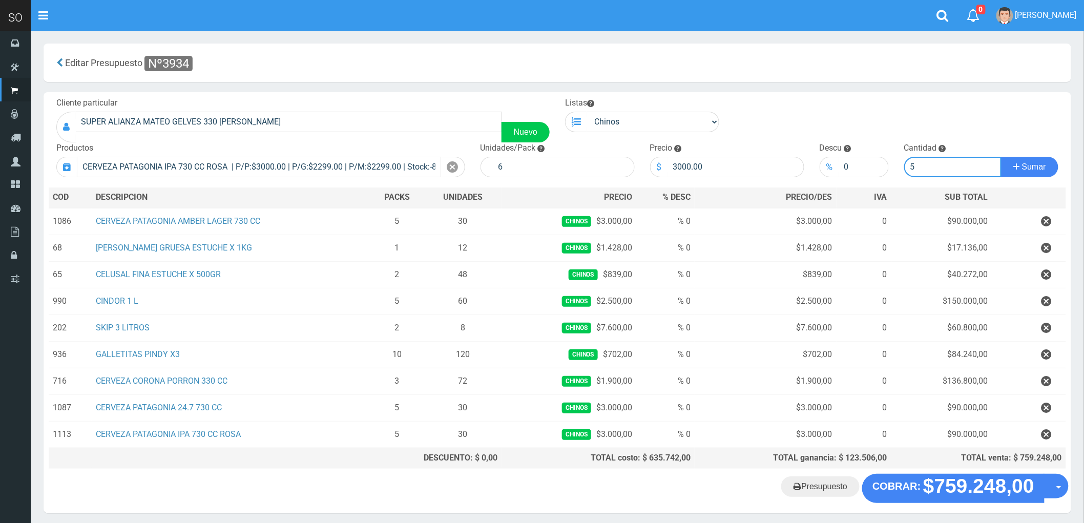
type input "5"
click at [1001, 157] on button "Sumar" at bounding box center [1029, 167] width 57 height 20
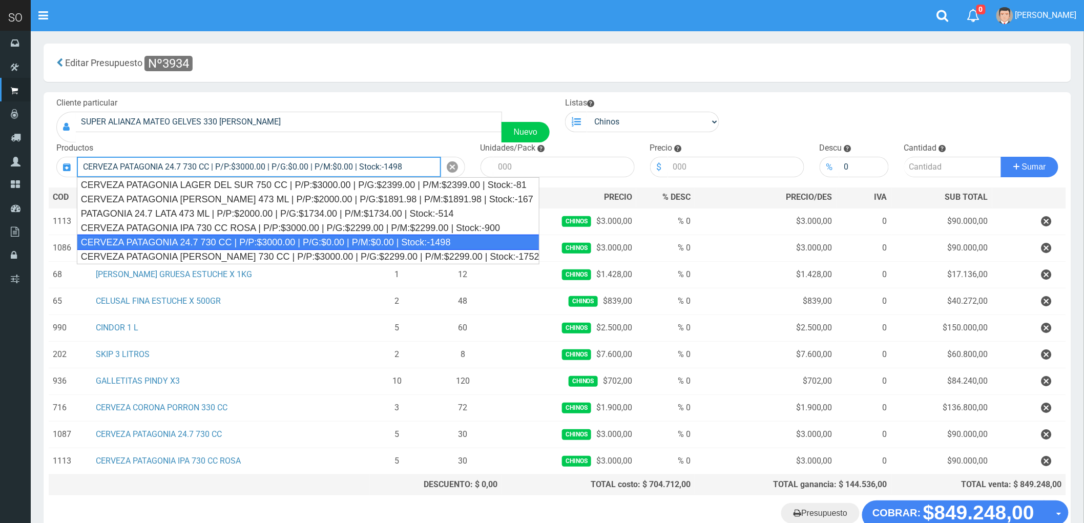
type input "CERVEZA PATAGONIA 24.7 730 CC | P/P:$3000.00 | P/G:$0.00 | P/M:$0.00 | Stock:-1…"
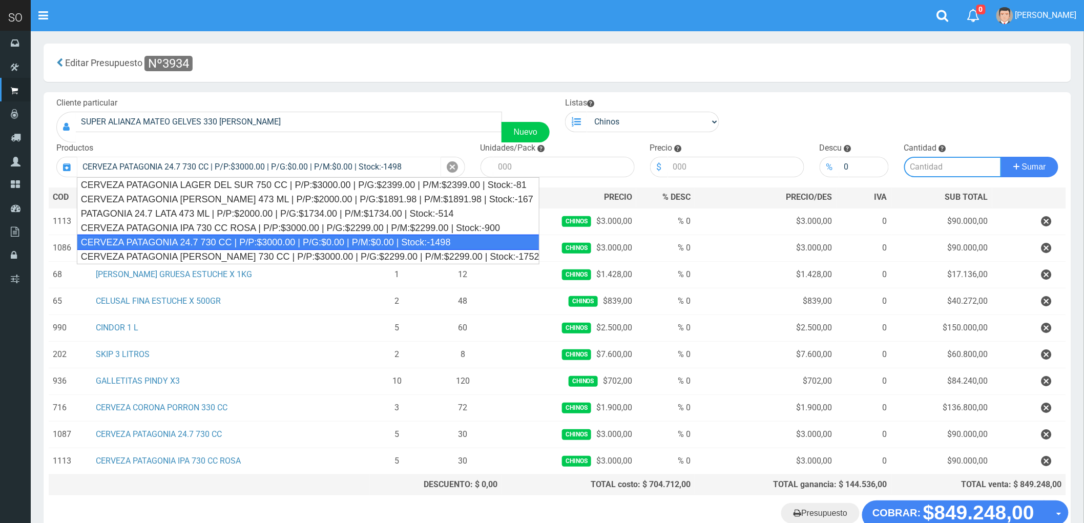
type input "6"
type input "3000.00"
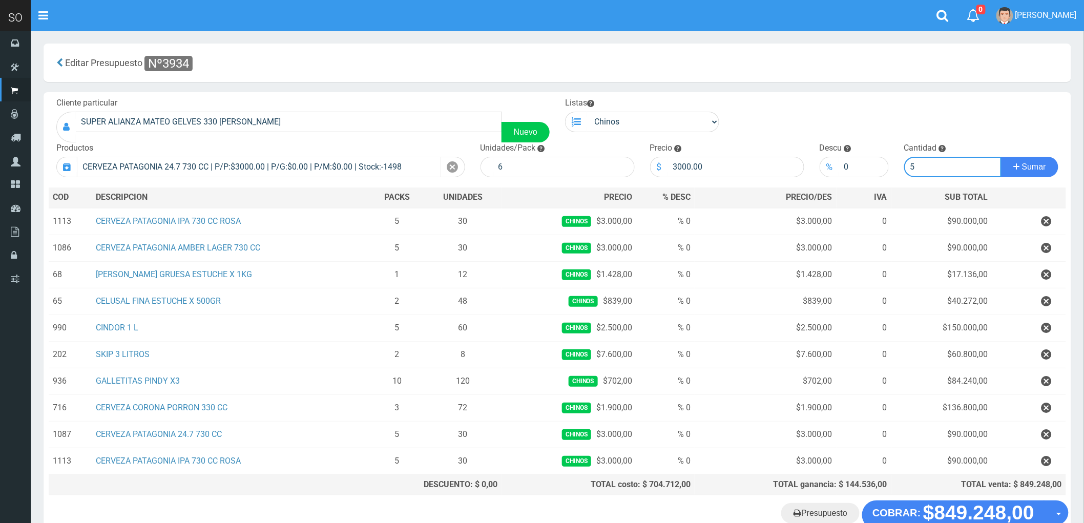
type input "5"
click at [1001, 157] on button "Sumar" at bounding box center [1029, 167] width 57 height 20
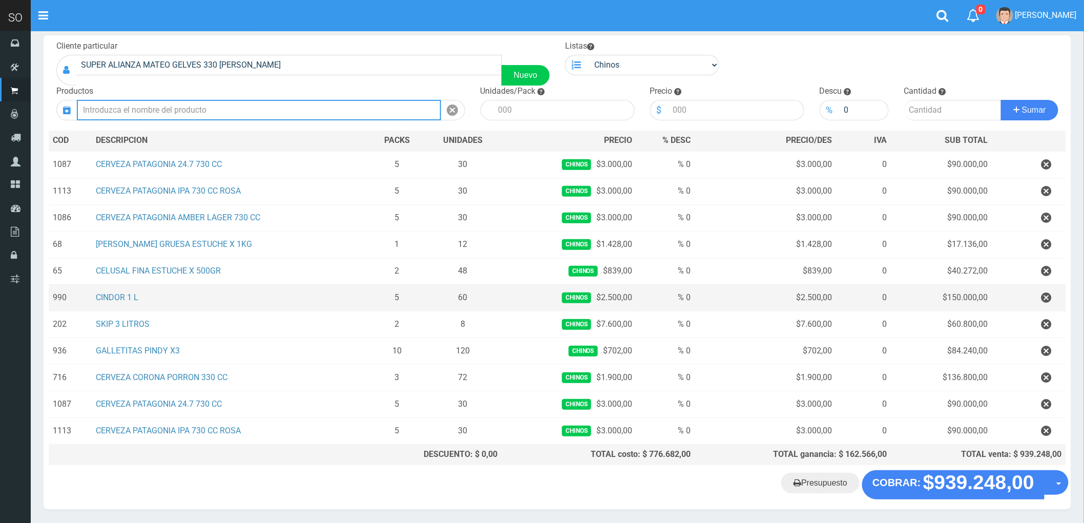
scroll to position [96, 0]
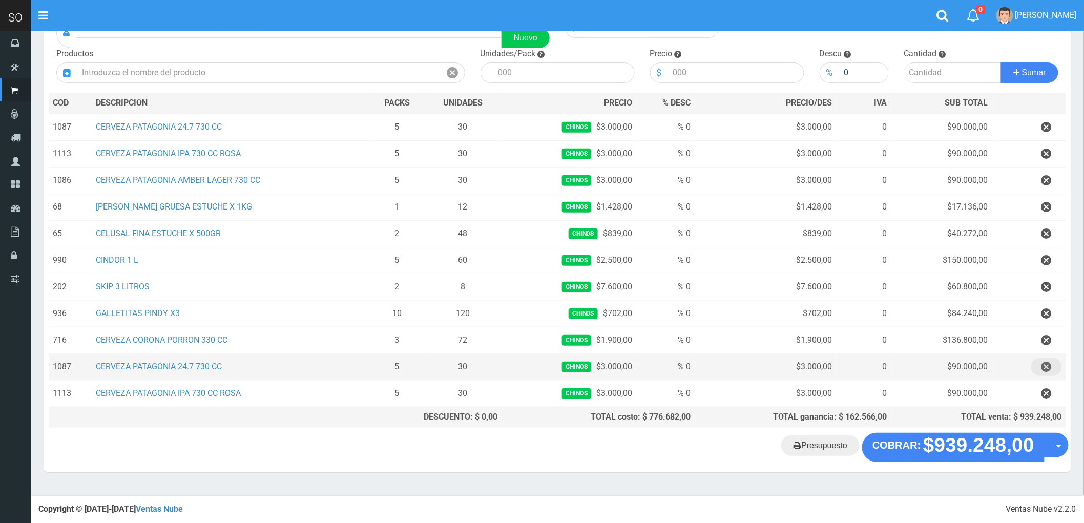
click at [1048, 362] on icon "button" at bounding box center [1047, 367] width 10 height 18
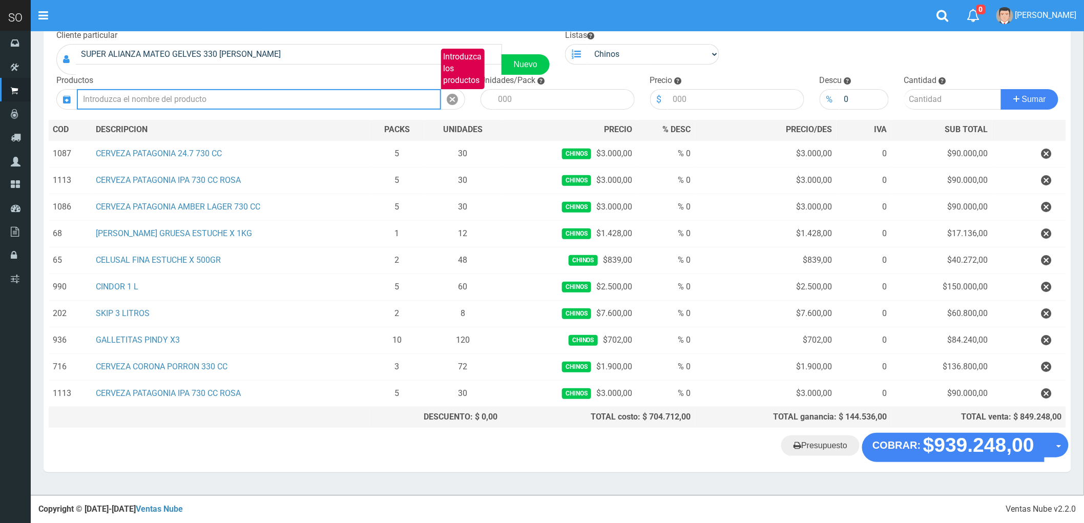
scroll to position [69, 0]
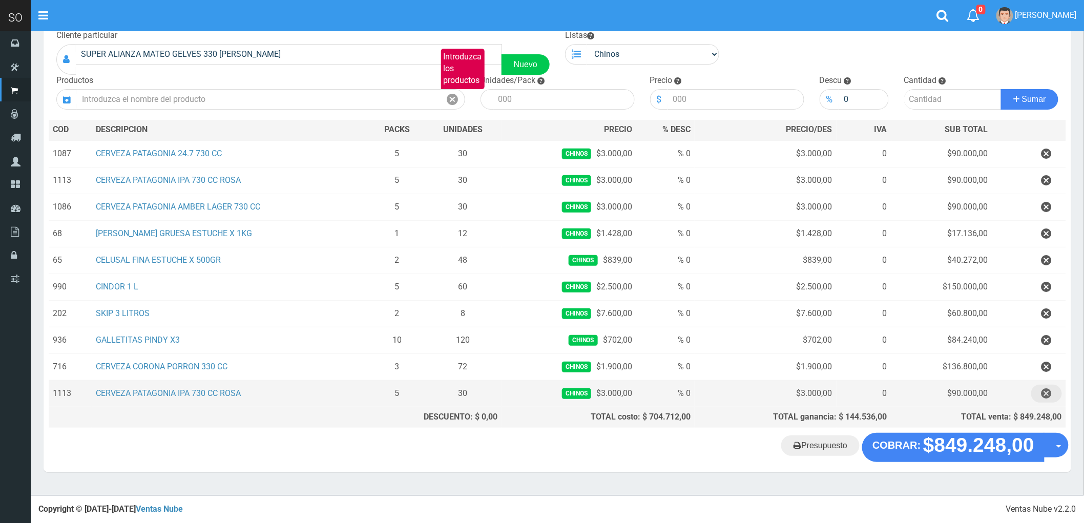
click at [1044, 388] on icon "button" at bounding box center [1047, 394] width 10 height 18
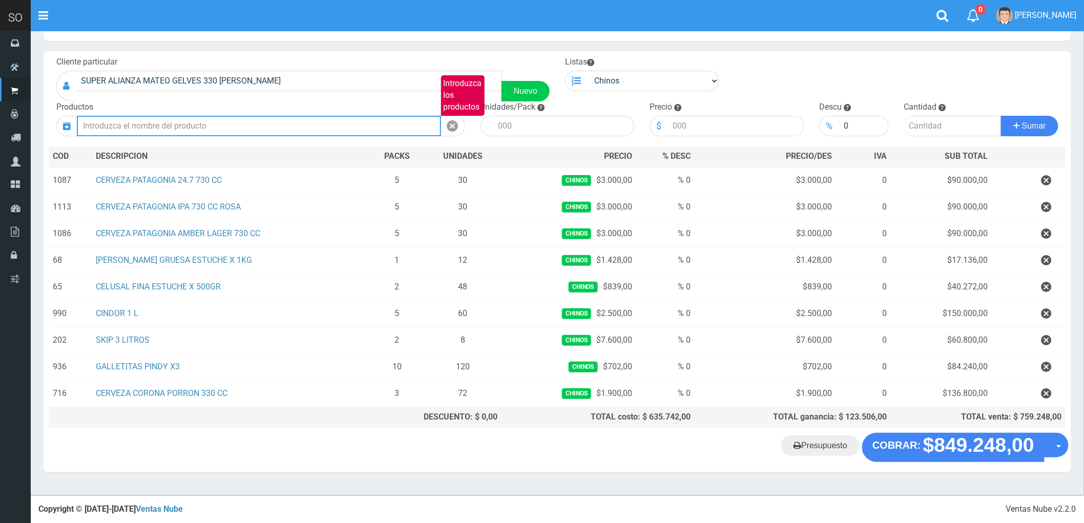
scroll to position [43, 0]
click at [116, 127] on input "Introduzca los productos" at bounding box center [259, 126] width 364 height 20
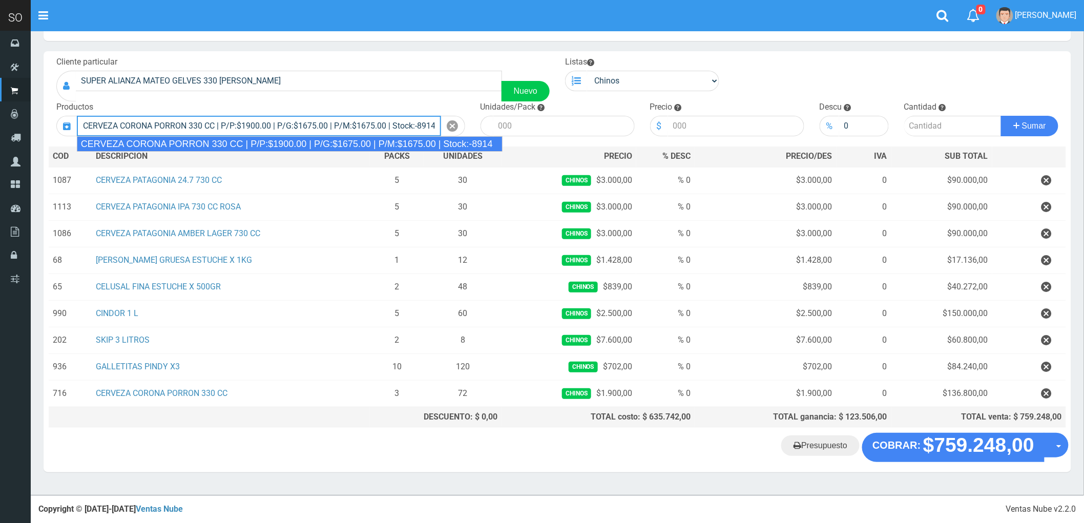
type input "CERVEZA CORONA PORRON 330 CC | P/P:$1900.00 | P/G:$1675.00 | P/M:$1675.00 | Sto…"
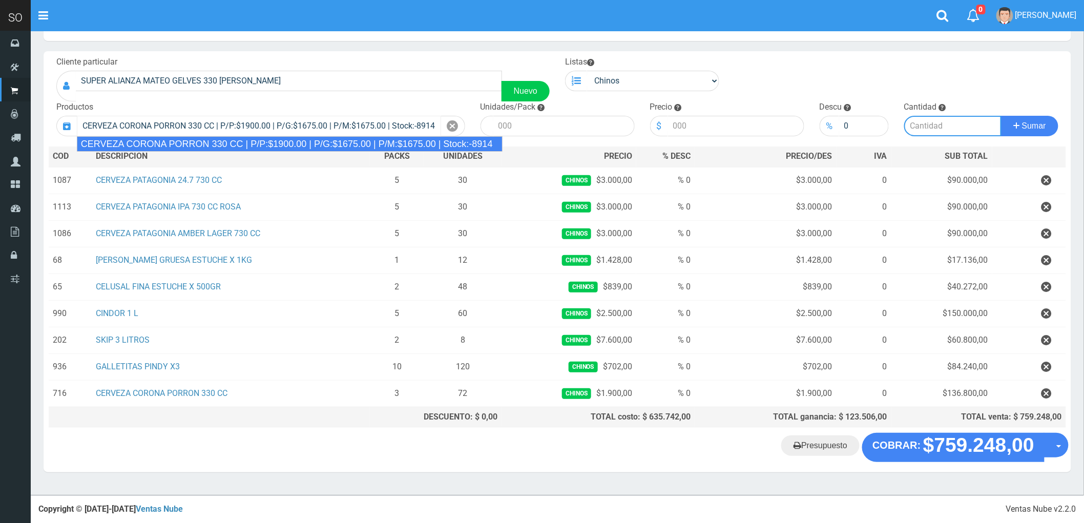
type input "24"
type input "1900.00"
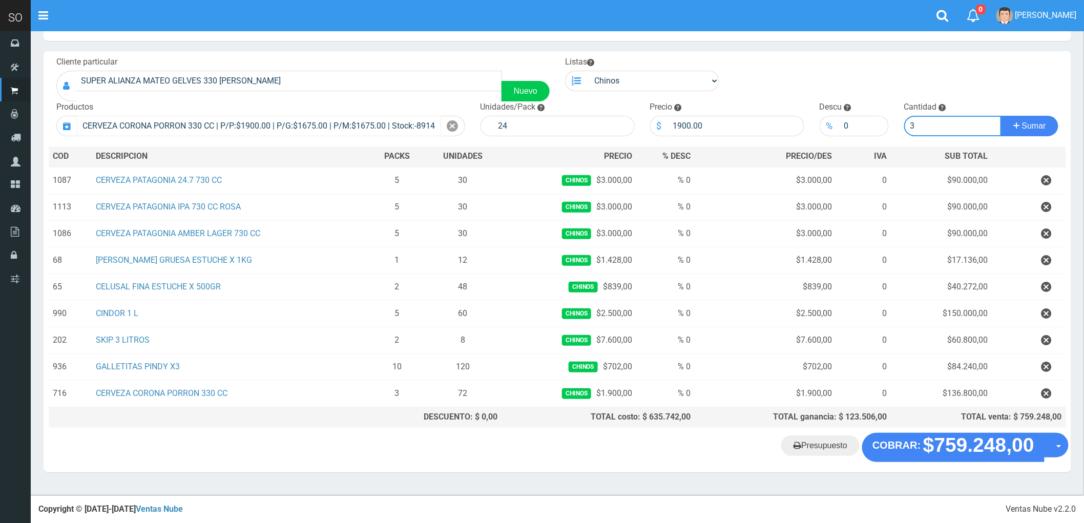
type input "3"
click at [1001, 116] on button "Sumar" at bounding box center [1029, 126] width 57 height 20
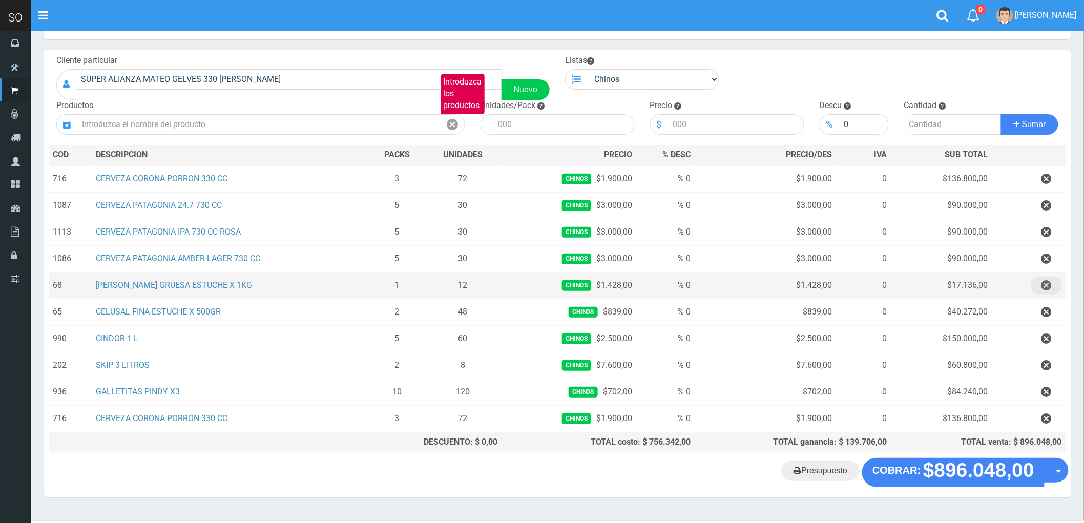
click at [1046, 284] on icon "button" at bounding box center [1047, 286] width 10 height 18
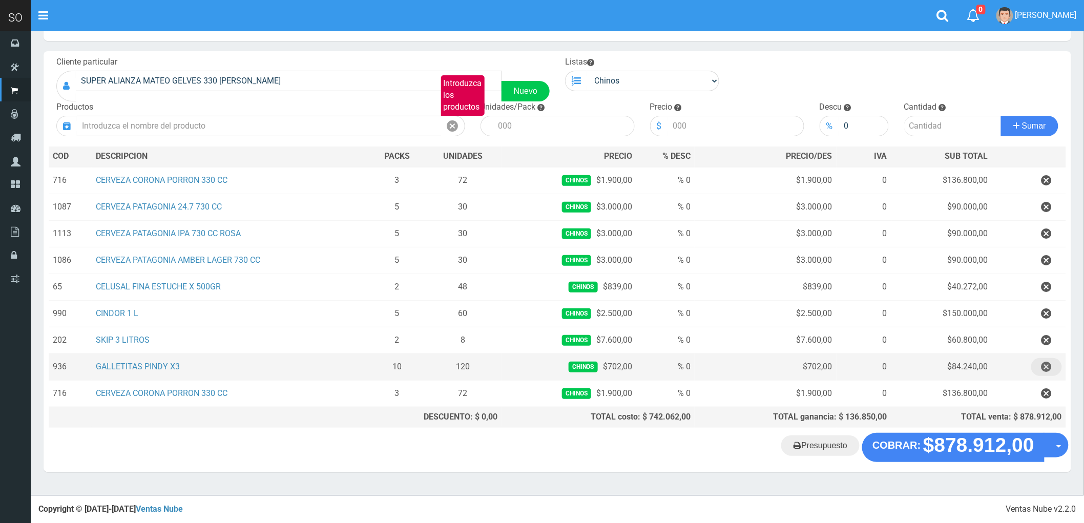
click at [1047, 363] on icon "button" at bounding box center [1047, 367] width 10 height 18
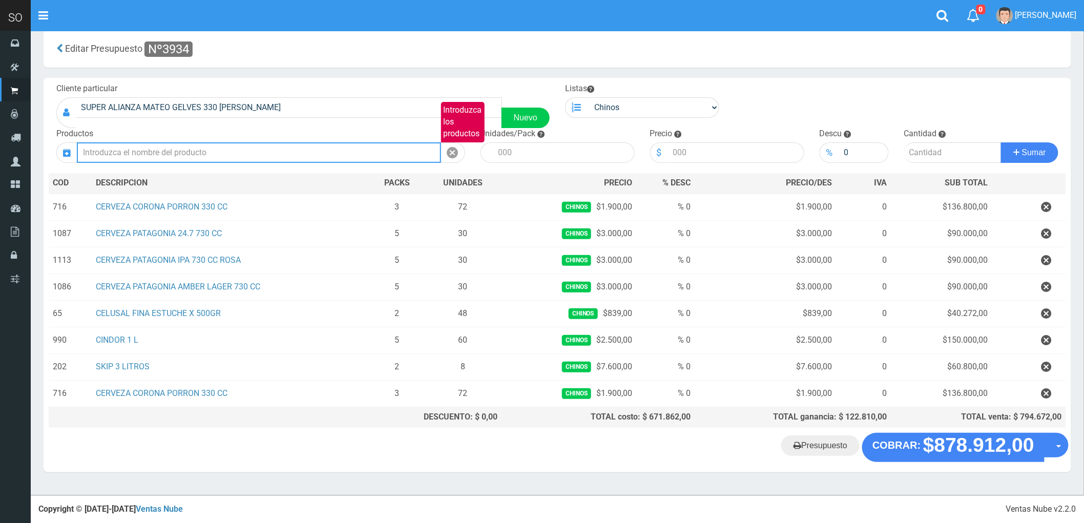
scroll to position [16, 0]
click at [165, 142] on input "Introduzca los productos" at bounding box center [259, 152] width 364 height 20
click at [170, 152] on input "Introduzca los productos" at bounding box center [259, 152] width 364 height 20
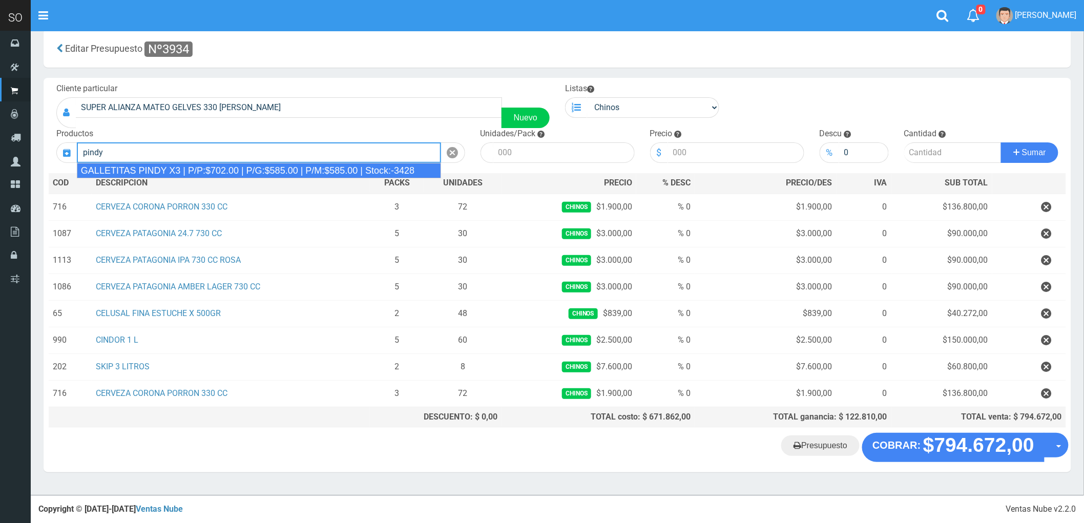
click at [231, 172] on div "GALLETITAS PINDY X3 | P/P:$702.00 | P/G:$585.00 | P/M:$585.00 | Stock:-3428" at bounding box center [259, 170] width 364 height 15
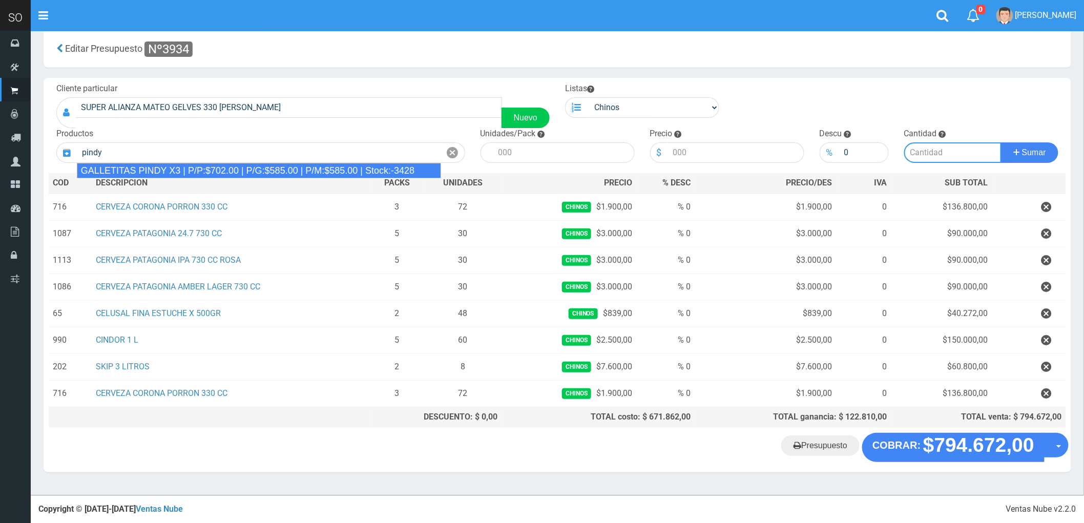
type input "GALLETITAS PINDY X3 | P/P:$702.00 | P/G:$585.00 | P/M:$585.00 | Stock:-3428"
type input "12"
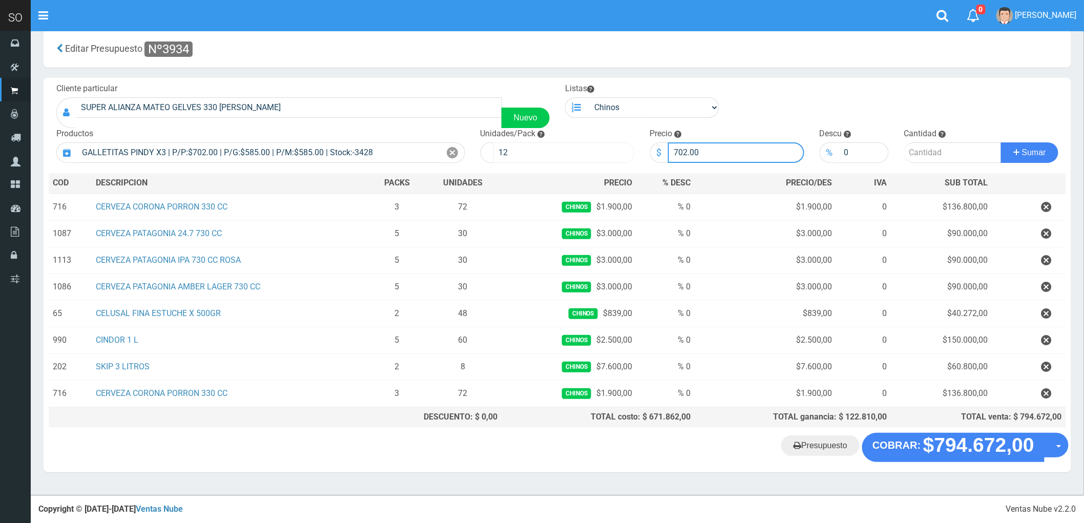
drag, startPoint x: 641, startPoint y: 149, endPoint x: 627, endPoint y: 151, distance: 14.1
click at [627, 83] on form "Cliente particular SUPER ALIANZA MATEO GELVES 330 ESCOBAR Nuevo Listas Chinos .…" at bounding box center [558, 83] width 1018 height 0
click at [925, 150] on input "number" at bounding box center [953, 152] width 97 height 20
click at [935, 155] on input "number" at bounding box center [953, 152] width 97 height 20
drag, startPoint x: 690, startPoint y: 151, endPoint x: 649, endPoint y: 159, distance: 42.3
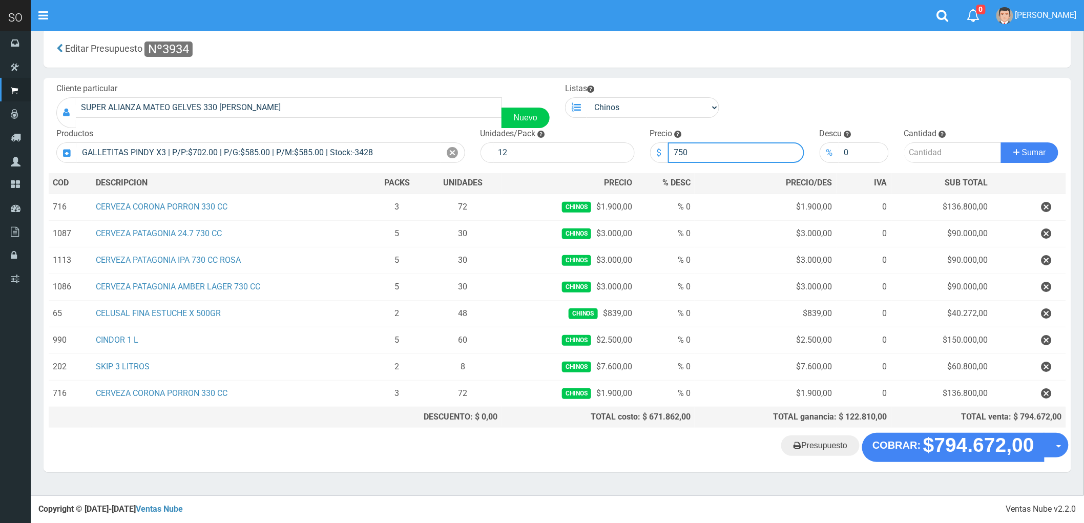
click at [649, 159] on div "Precio $ 750" at bounding box center [728, 145] width 170 height 35
type input "702"
click at [921, 153] on input "number" at bounding box center [953, 152] width 97 height 20
type input "1"
click at [1001, 142] on button "Sumar" at bounding box center [1029, 152] width 57 height 20
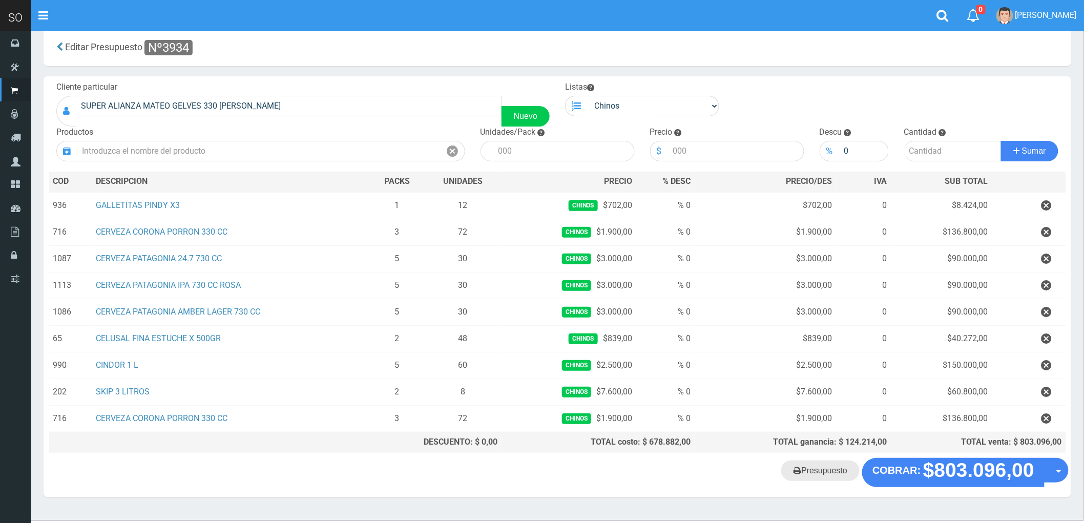
click at [828, 474] on link "Presupuesto" at bounding box center [821, 471] width 78 height 20
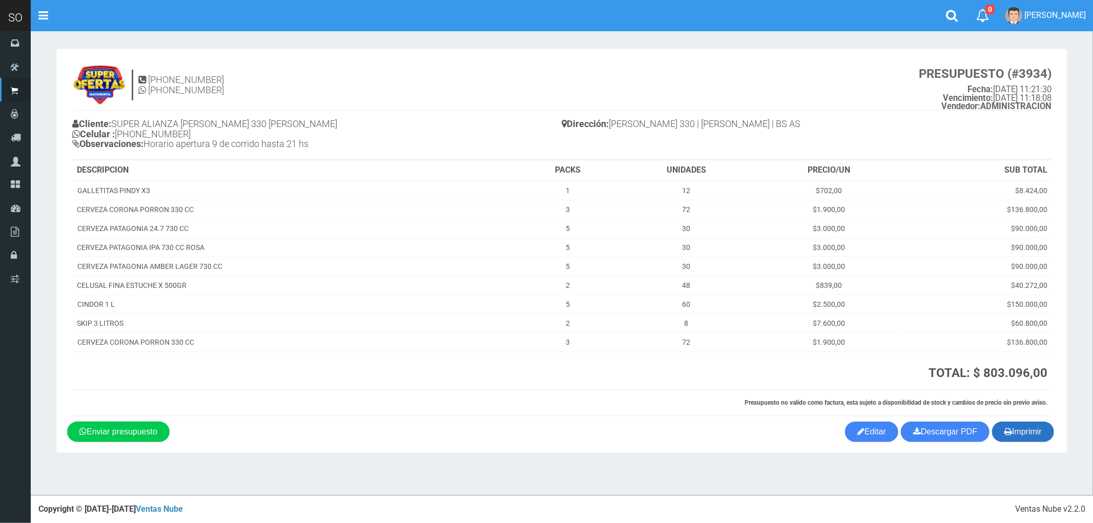
click at [1017, 431] on button "Imprimir" at bounding box center [1023, 432] width 62 height 20
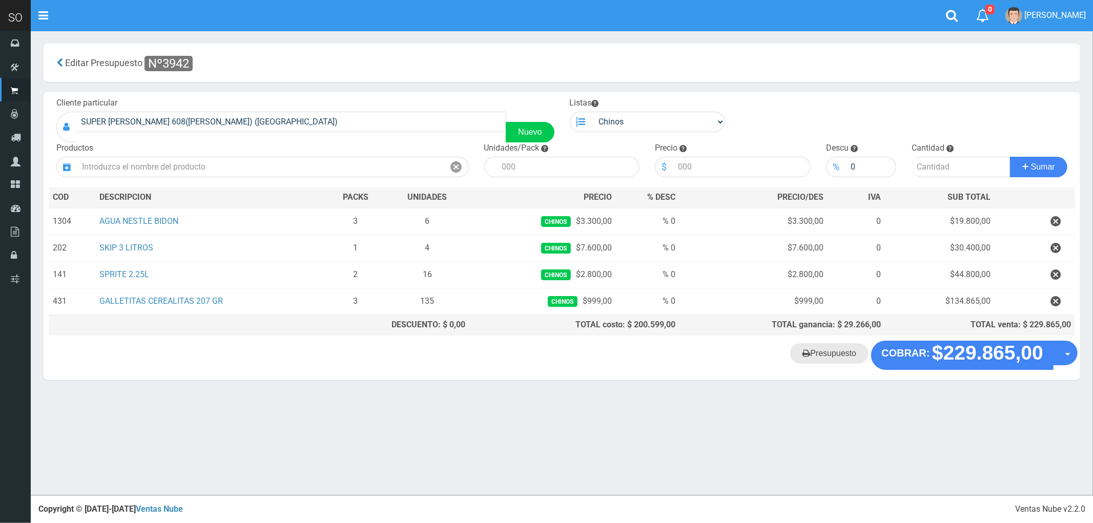
click at [831, 354] on link "Presupuesto" at bounding box center [829, 353] width 78 height 20
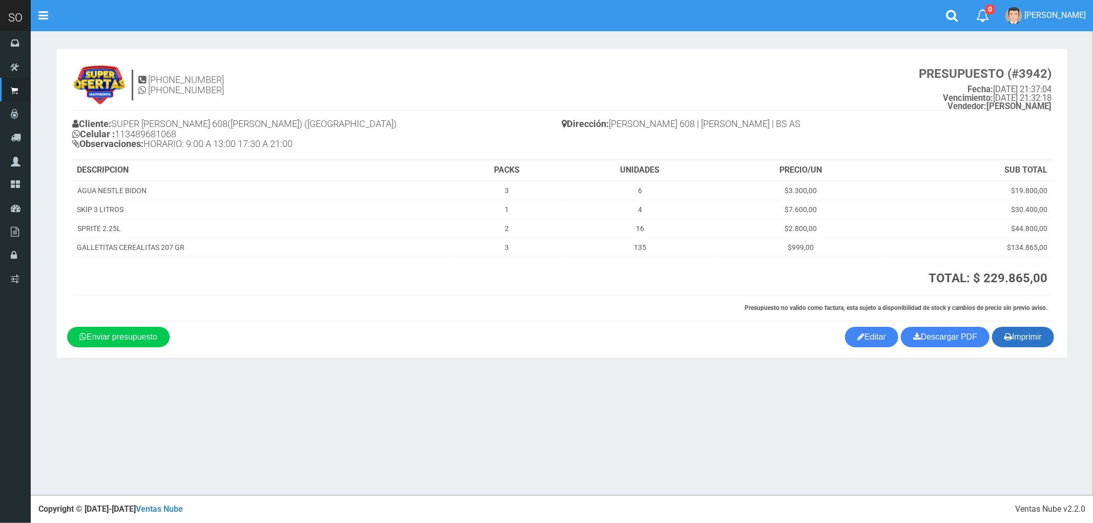
click at [1021, 339] on button "Imprimir" at bounding box center [1023, 337] width 62 height 20
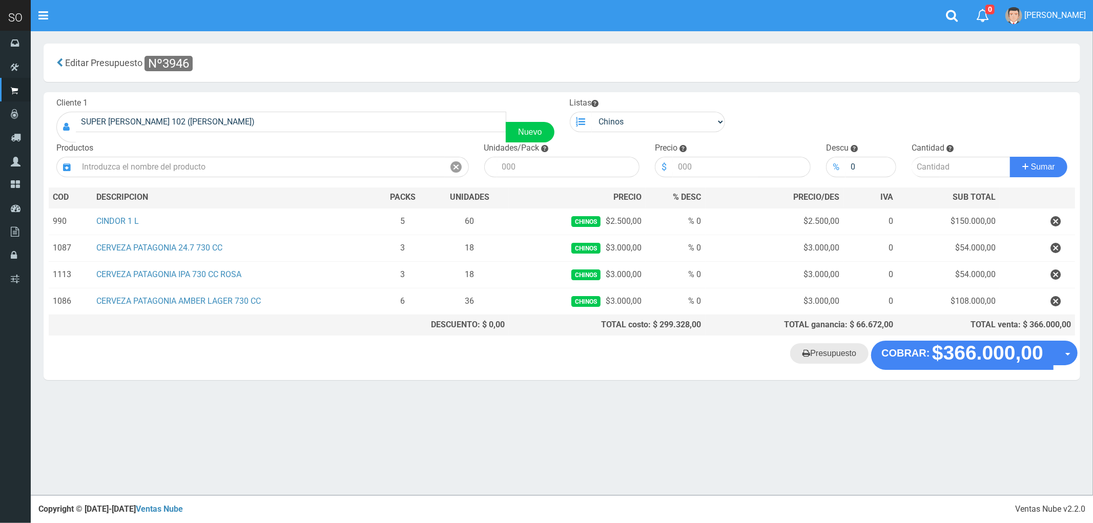
click at [828, 362] on link "Presupuesto" at bounding box center [829, 353] width 78 height 20
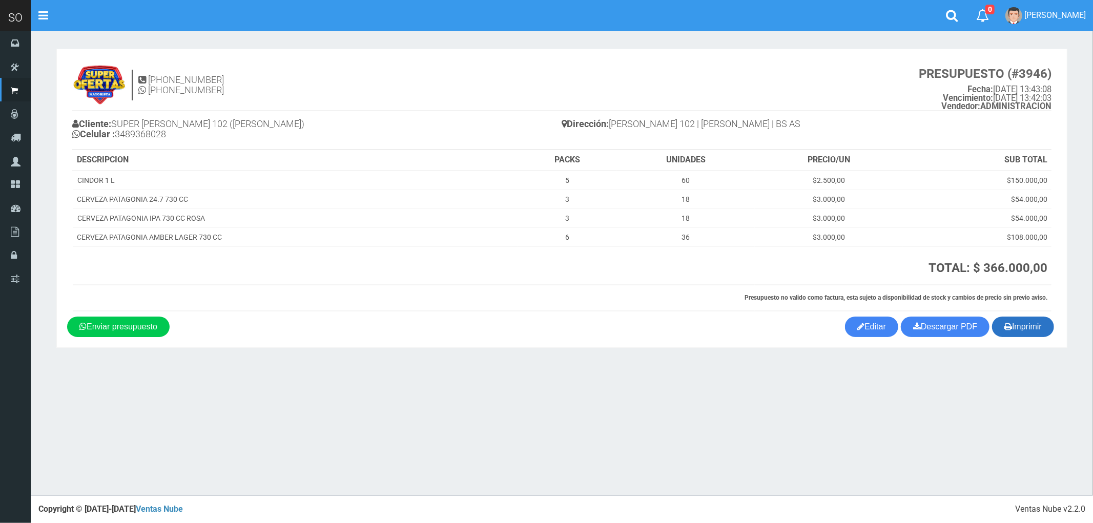
click at [1018, 325] on button "Imprimir" at bounding box center [1023, 327] width 62 height 20
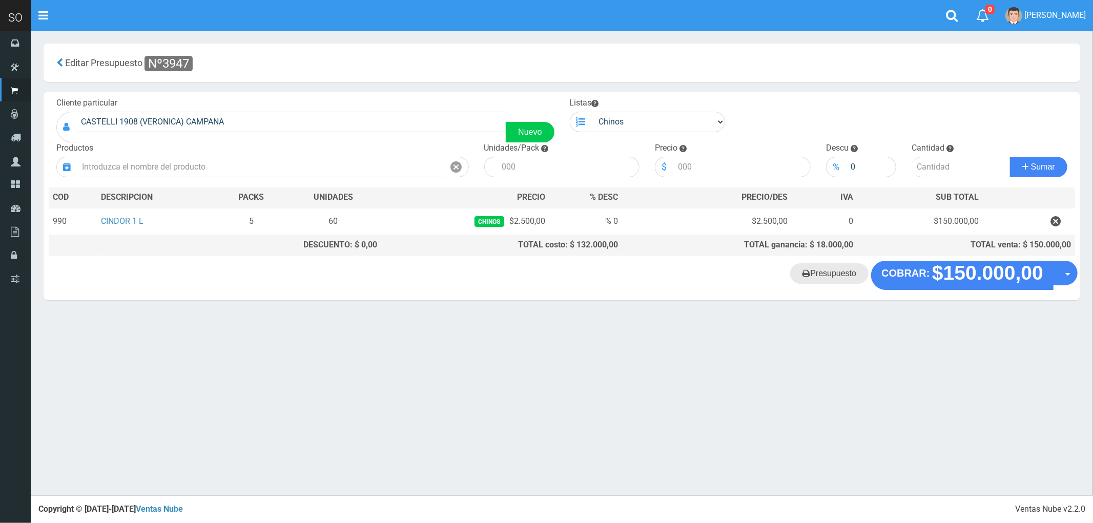
click at [825, 277] on link "Presupuesto" at bounding box center [829, 273] width 78 height 20
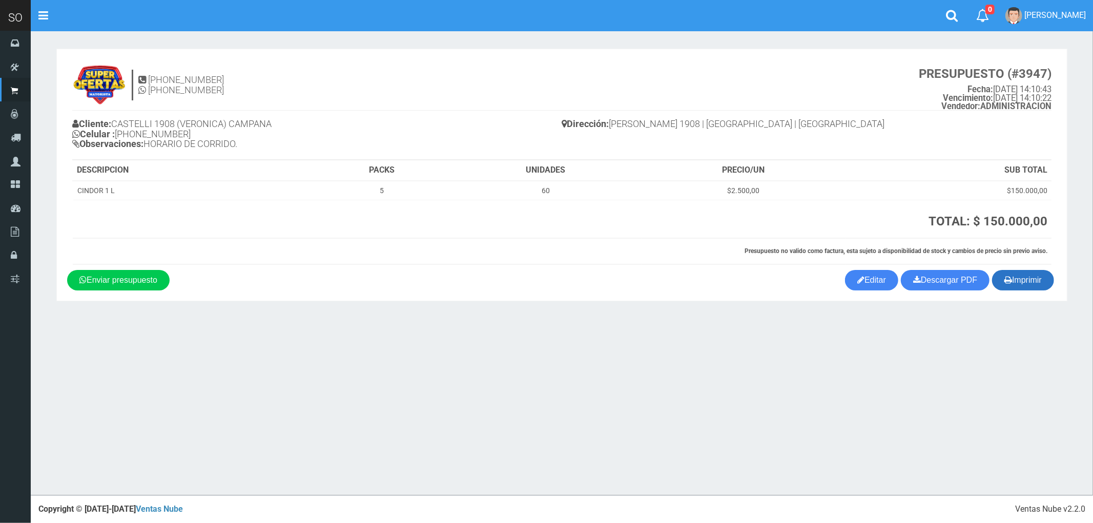
click at [1033, 283] on button "Imprimir" at bounding box center [1023, 280] width 62 height 20
